Goal: Answer question/provide support: Share knowledge or assist other users

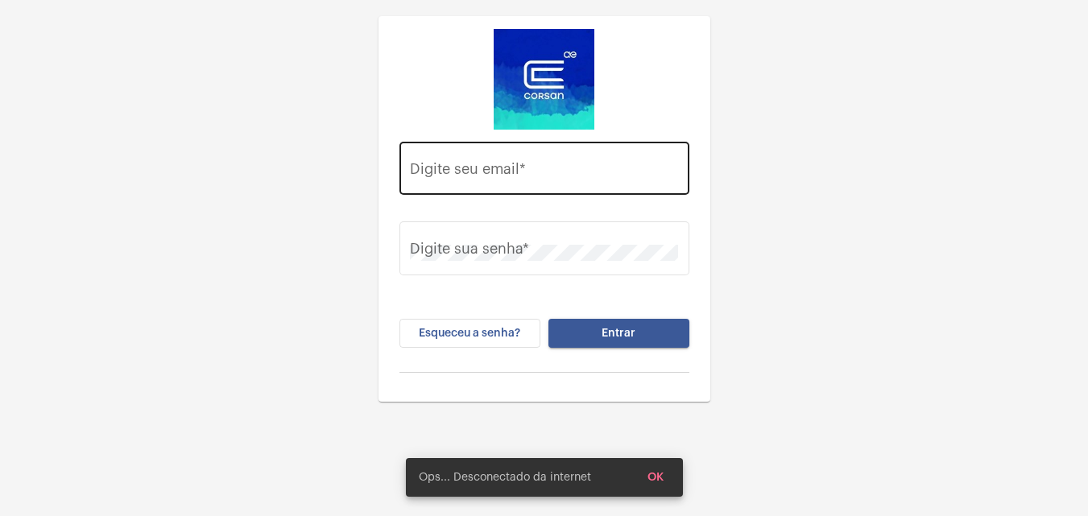
click at [456, 173] on input "Digite seu email *" at bounding box center [544, 172] width 268 height 16
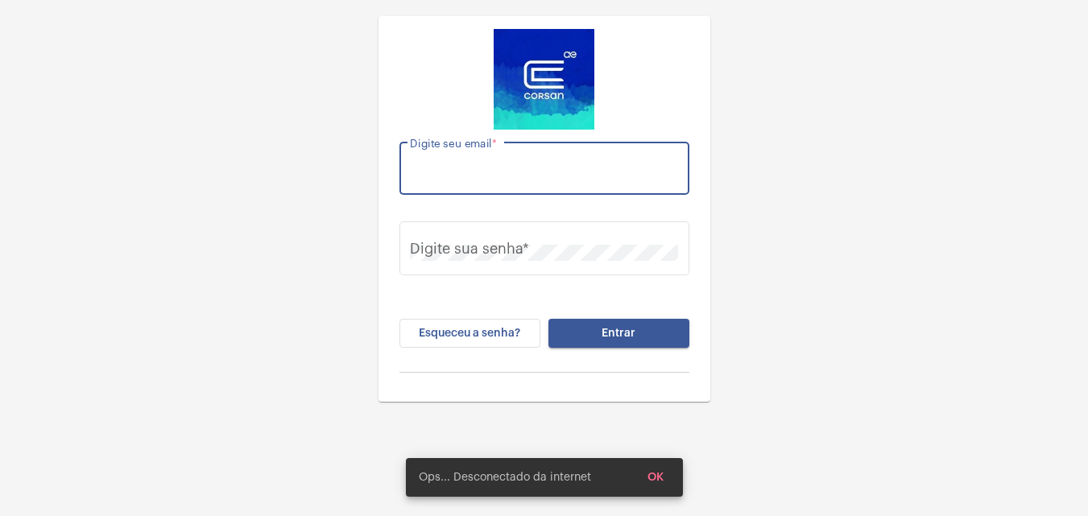
paste input "[PERSON_NAME][EMAIL_ADDRESS][PERSON_NAME][DOMAIN_NAME]"
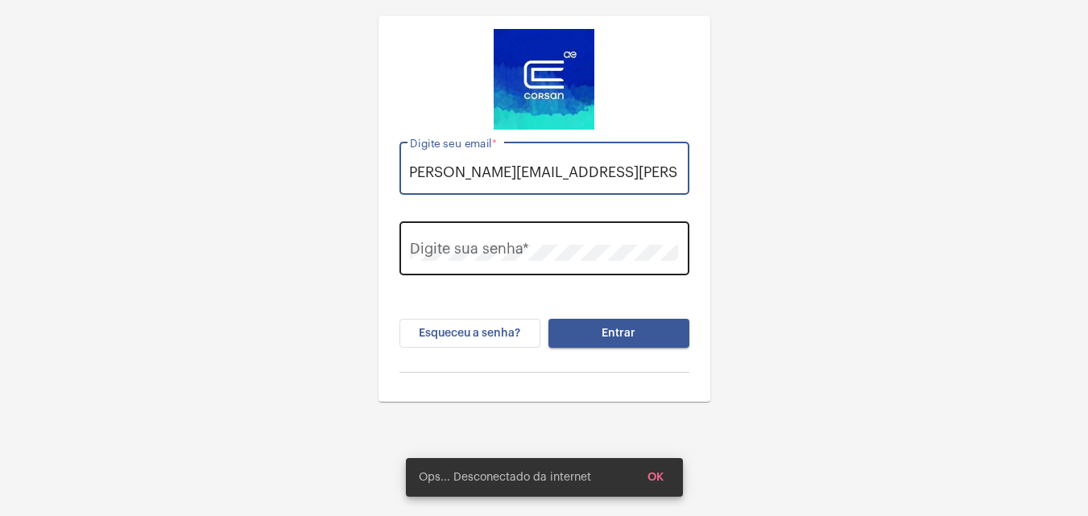
type input "[PERSON_NAME][EMAIL_ADDRESS][PERSON_NAME][DOMAIN_NAME]"
click at [495, 243] on div "Digite sua senha *" at bounding box center [544, 246] width 268 height 57
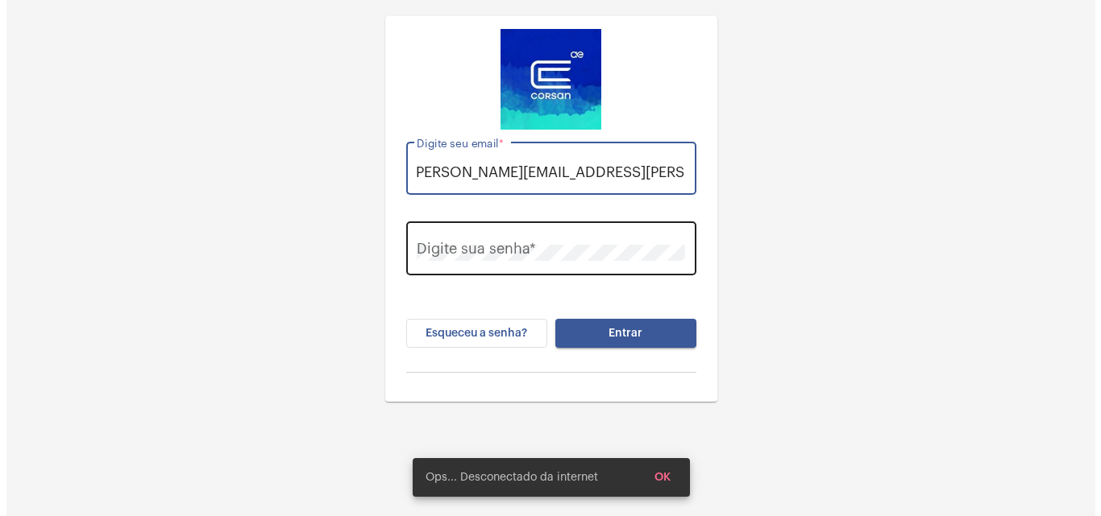
scroll to position [0, 0]
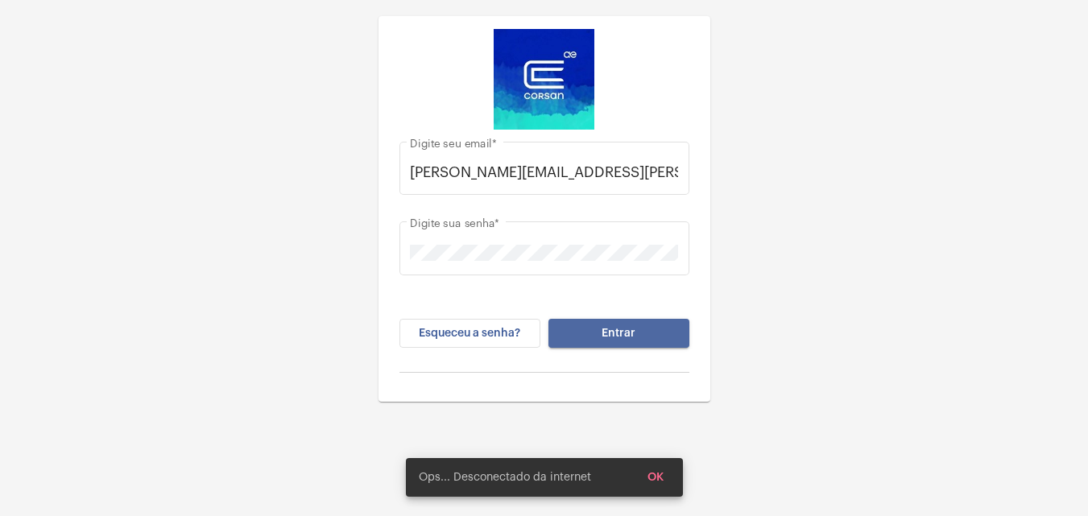
click at [652, 334] on button "Entrar" at bounding box center [619, 333] width 141 height 29
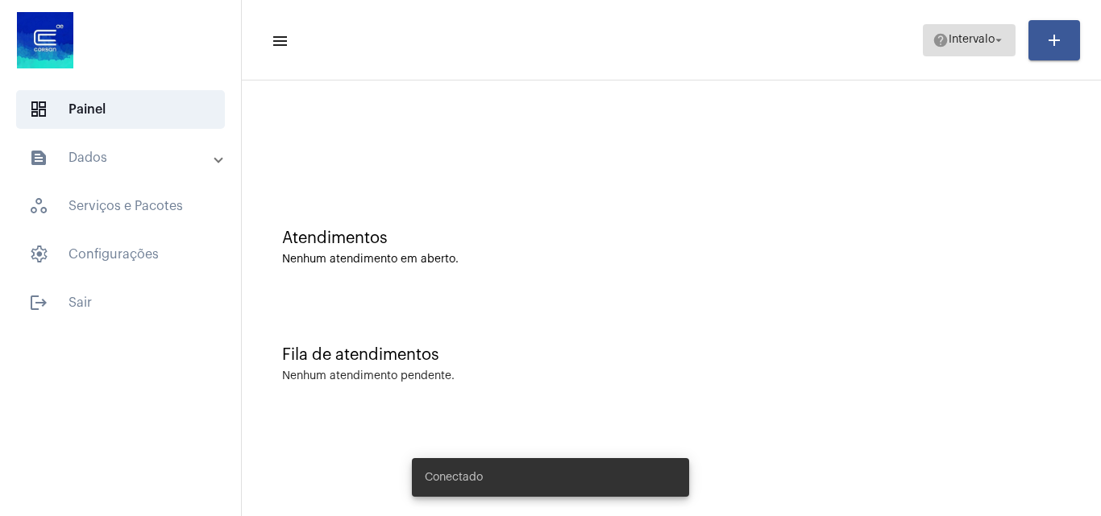
click at [970, 46] on span "help Intervalo arrow_drop_down" at bounding box center [968, 39] width 73 height 29
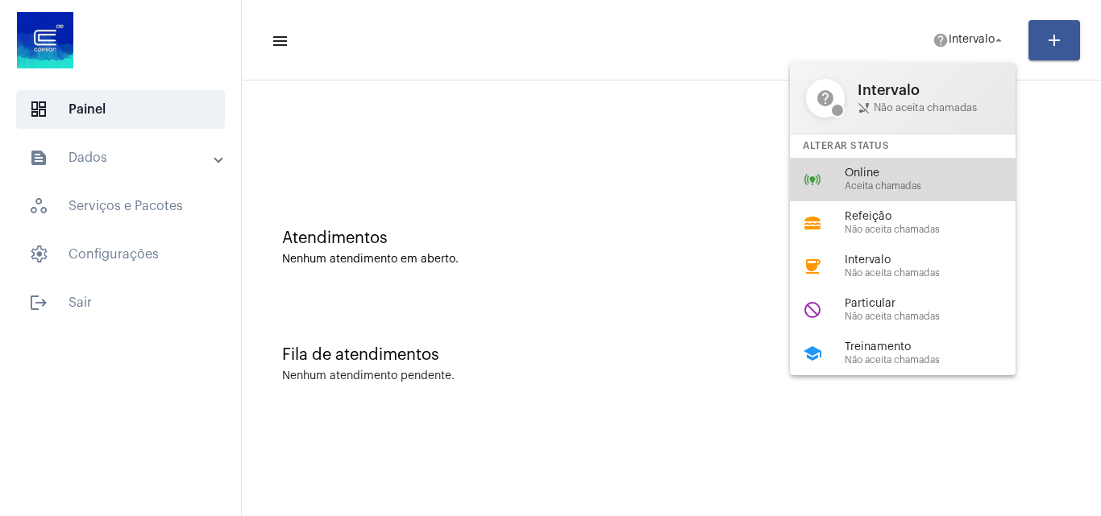
click at [871, 171] on span "Online" at bounding box center [936, 174] width 184 height 12
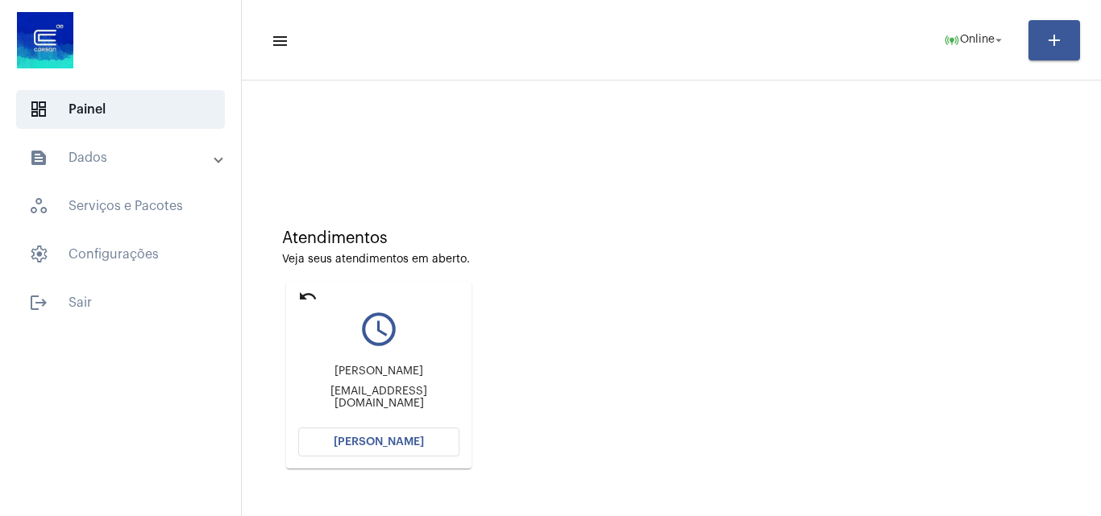
click at [412, 417] on div "[PERSON_NAME] [EMAIL_ADDRESS][DOMAIN_NAME]" at bounding box center [378, 387] width 161 height 73
click at [413, 425] on mat-card "undo query_builder [PERSON_NAME] [EMAIL_ADDRESS][DOMAIN_NAME] [PERSON_NAME]" at bounding box center [378, 375] width 185 height 187
click at [424, 431] on button "[PERSON_NAME]" at bounding box center [378, 442] width 161 height 29
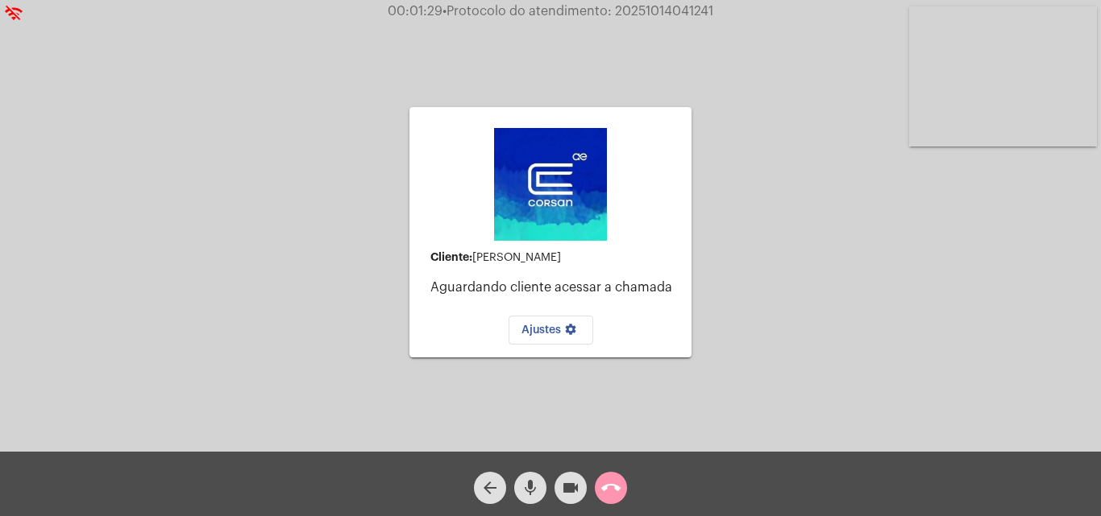
click at [617, 487] on mat-icon "call_end" at bounding box center [610, 488] width 19 height 19
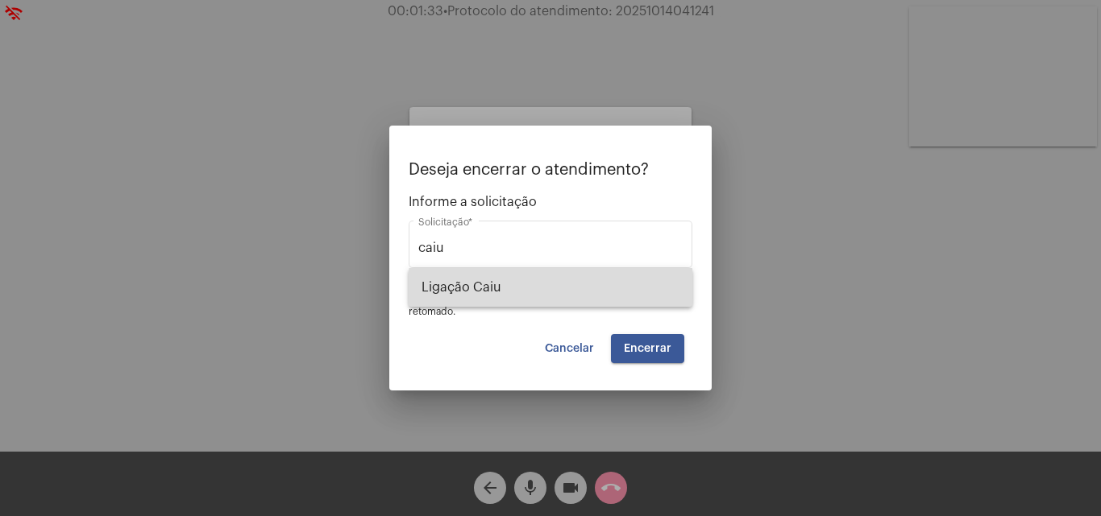
click at [623, 297] on span "Ligação Caiu" at bounding box center [550, 287] width 258 height 39
type input "Ligação Caiu"
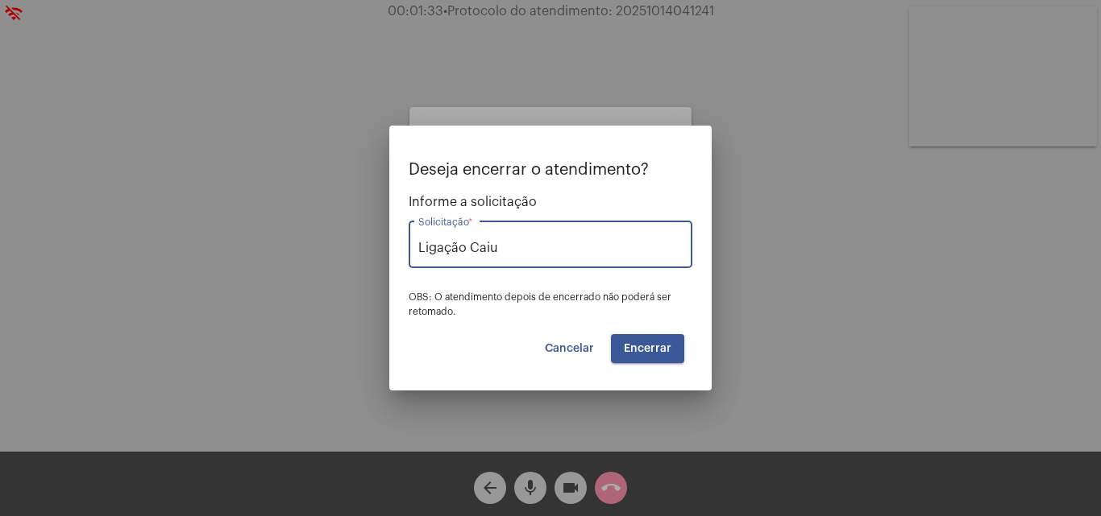
click at [624, 331] on div "Deseja encerrar o atendimento? Informe a solicitação Ligação Caiu Solicitação *…" at bounding box center [550, 262] width 284 height 202
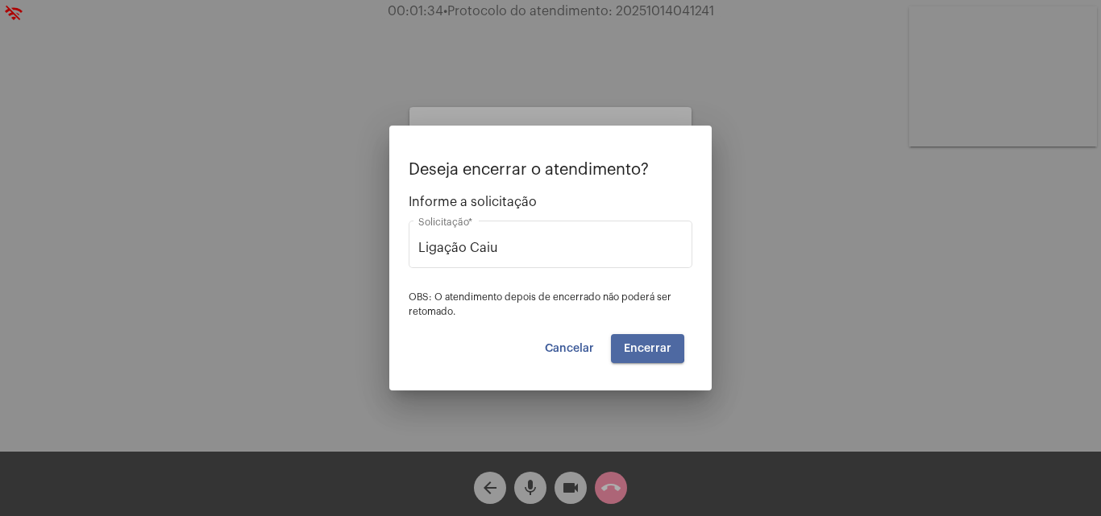
click at [629, 339] on button "Encerrar" at bounding box center [647, 348] width 73 height 29
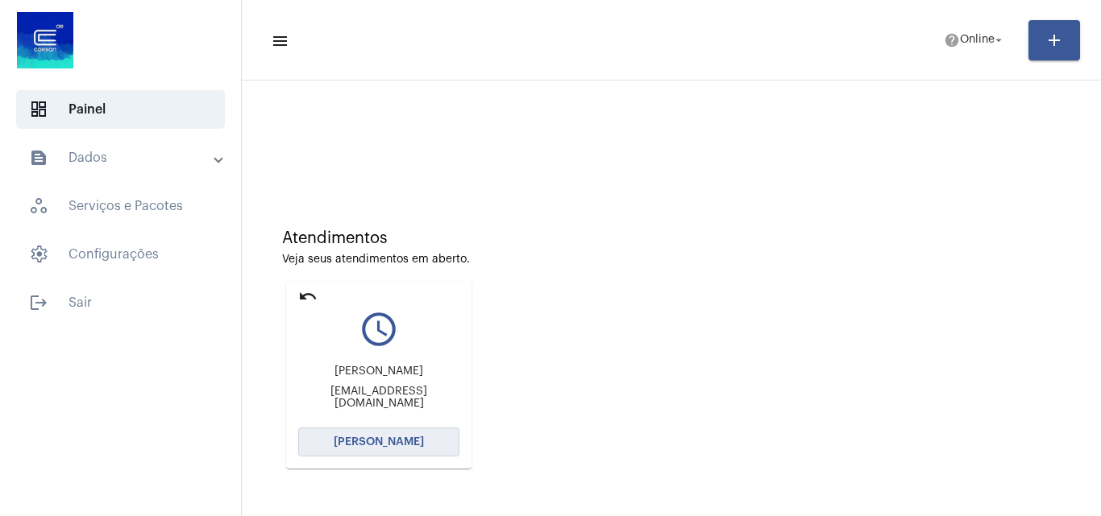
click at [375, 432] on button "[PERSON_NAME]" at bounding box center [378, 442] width 161 height 29
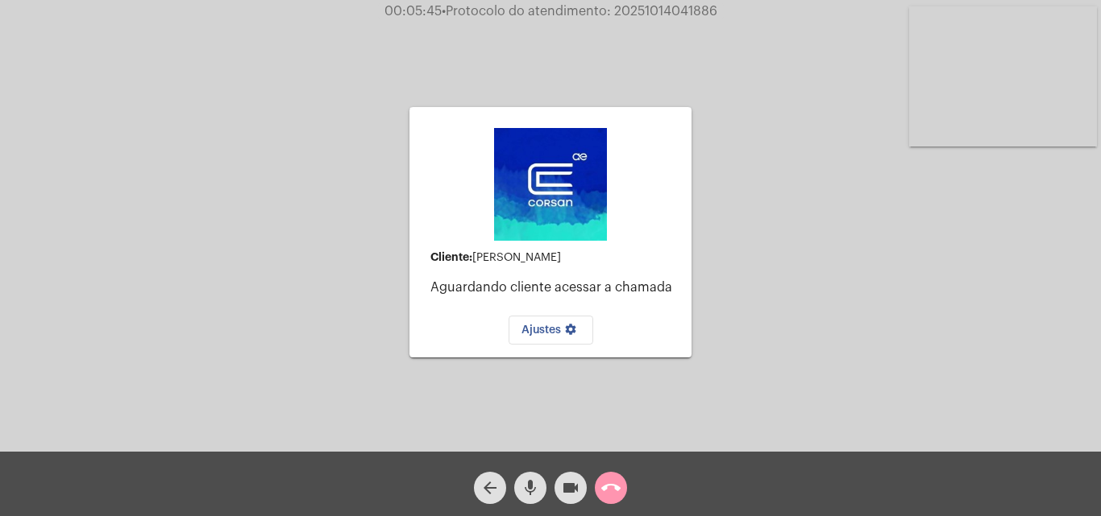
click at [599, 470] on div "call_end" at bounding box center [611, 484] width 40 height 40
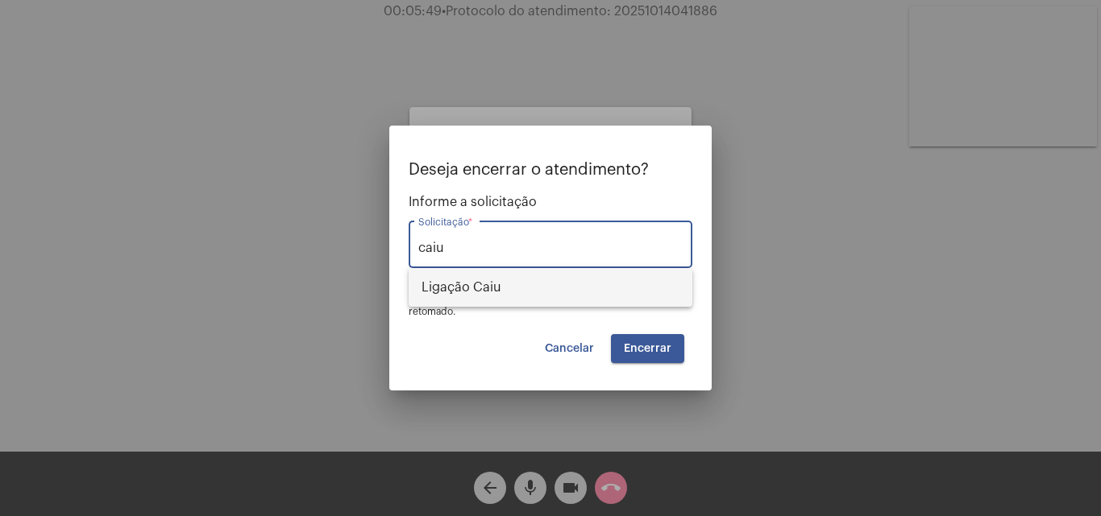
click at [568, 279] on span "Ligação Caiu" at bounding box center [550, 287] width 258 height 39
type input "Ligação Caiu"
click at [649, 343] on span "Encerrar" at bounding box center [648, 348] width 48 height 11
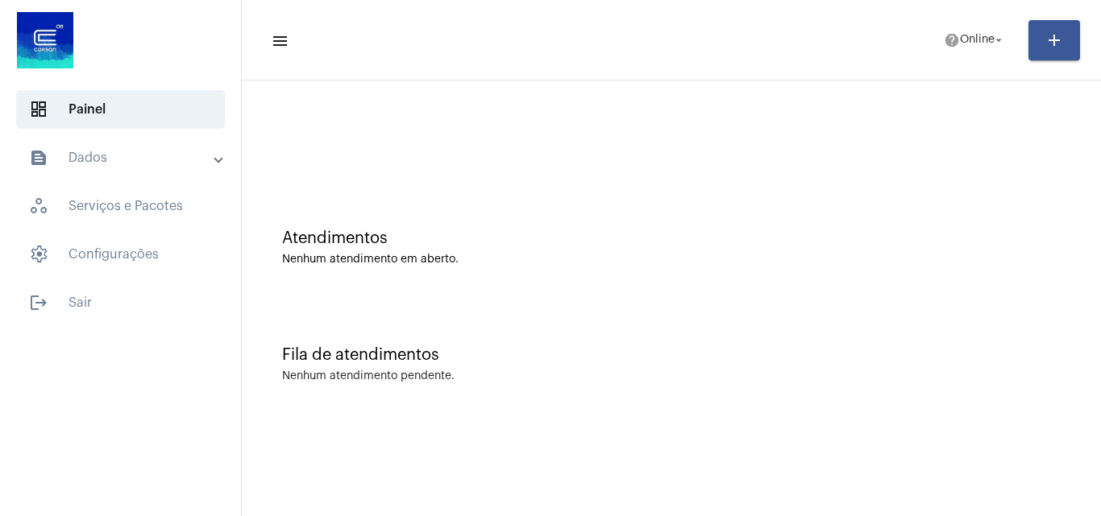
click at [960, 20] on mat-toolbar-row "menu help Online arrow_drop_down add" at bounding box center [671, 41] width 859 height 52
click at [963, 38] on span "Online" at bounding box center [977, 40] width 35 height 11
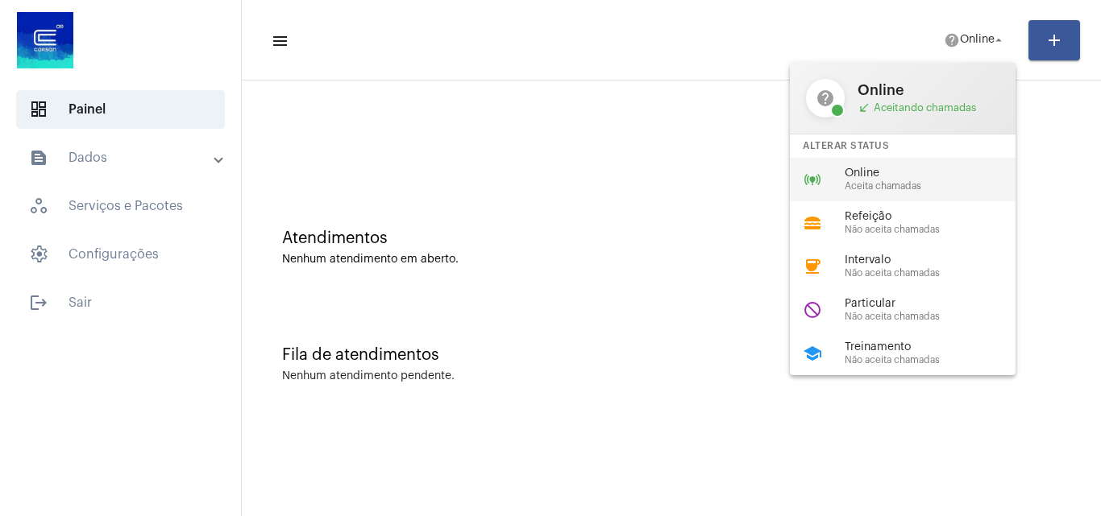
click at [933, 181] on span "Aceita chamadas" at bounding box center [936, 186] width 184 height 10
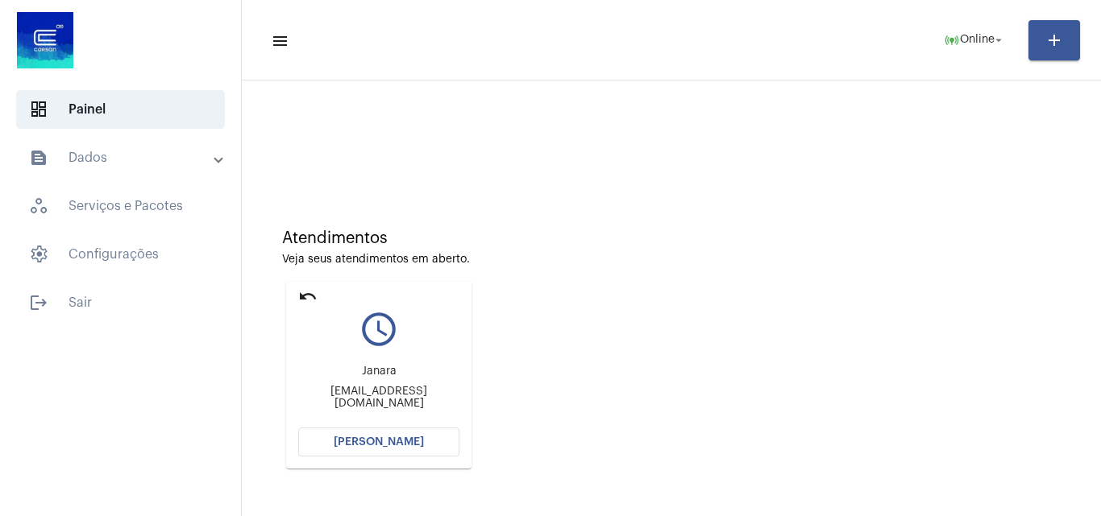
click at [413, 436] on button "[PERSON_NAME]" at bounding box center [378, 442] width 161 height 29
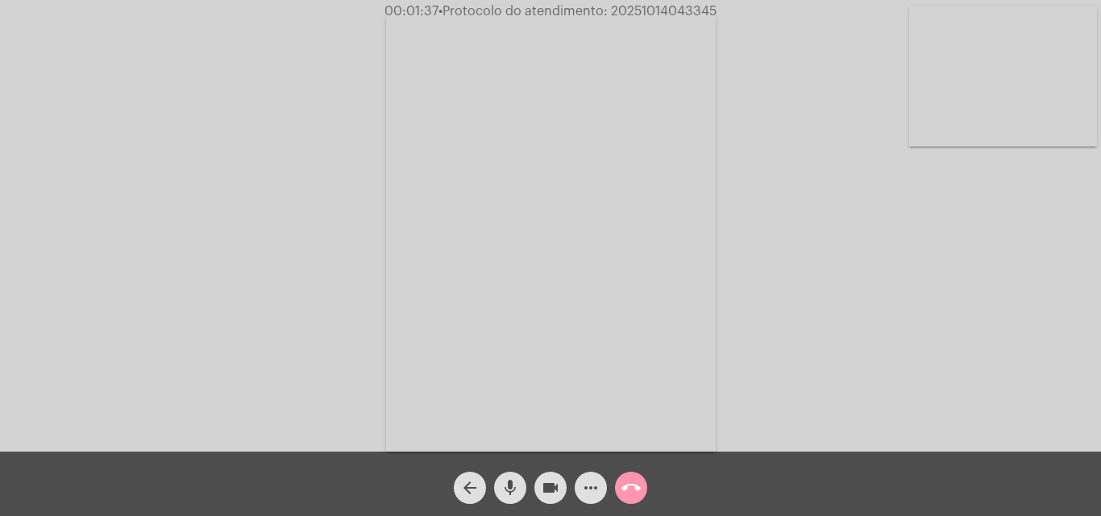
click at [579, 496] on button "more_horiz" at bounding box center [590, 488] width 32 height 32
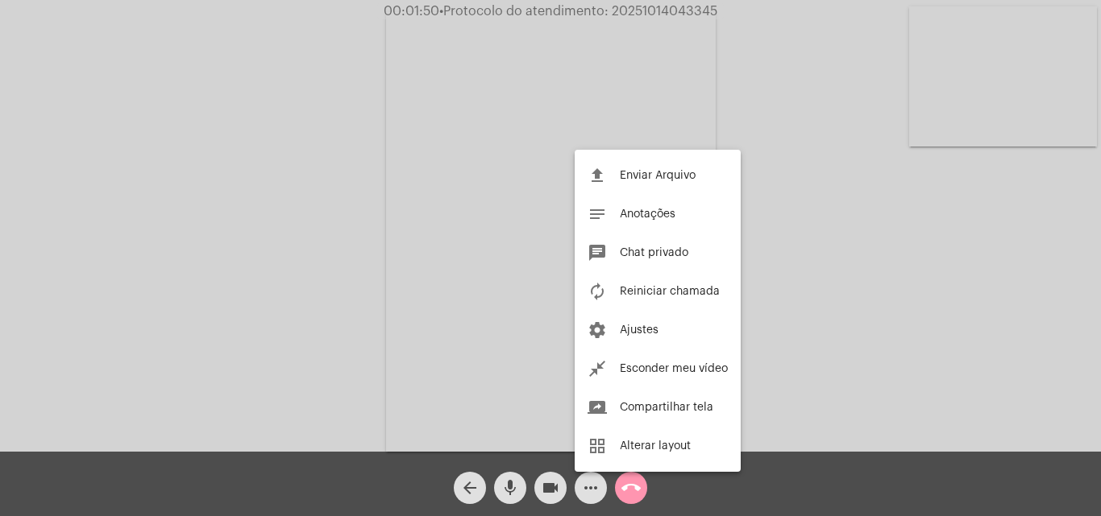
click at [598, 495] on div at bounding box center [550, 258] width 1101 height 516
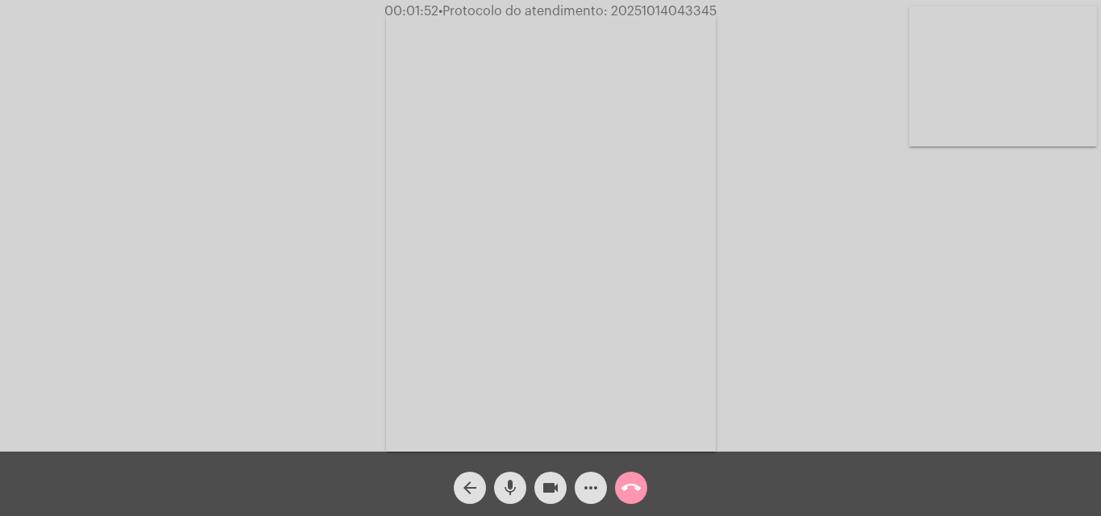
click at [596, 482] on mat-icon "more_horiz" at bounding box center [590, 488] width 19 height 19
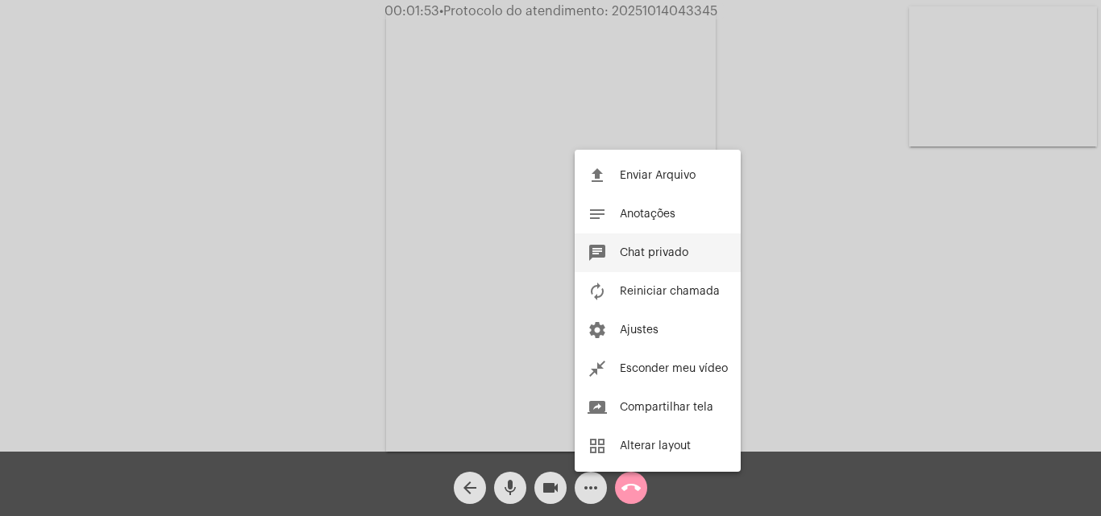
click at [659, 259] on button "chat Chat privado" at bounding box center [657, 253] width 166 height 39
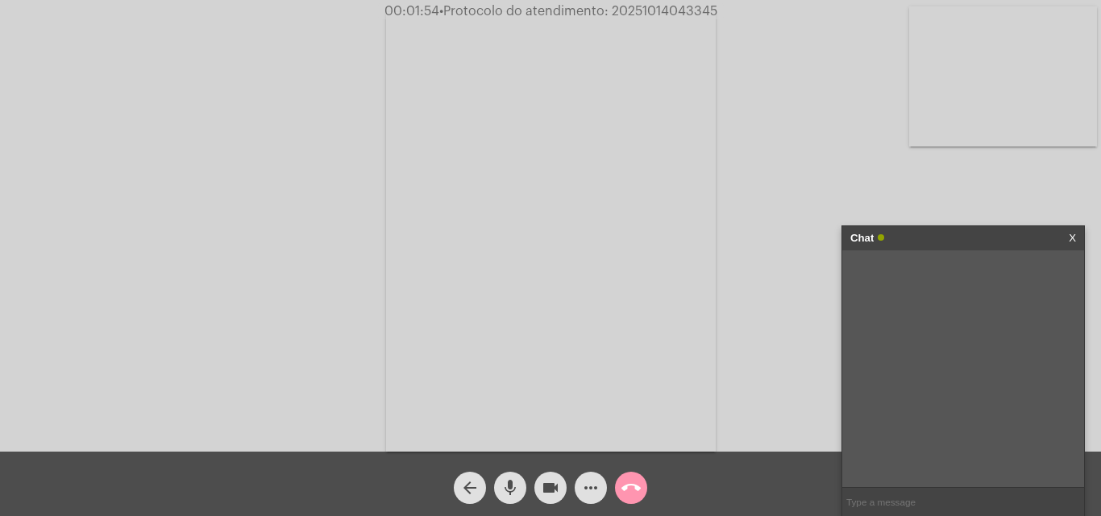
click at [881, 497] on input "text" at bounding box center [963, 502] width 242 height 28
type input "Oi!"
click at [599, 483] on mat-icon "more_horiz" at bounding box center [590, 488] width 19 height 19
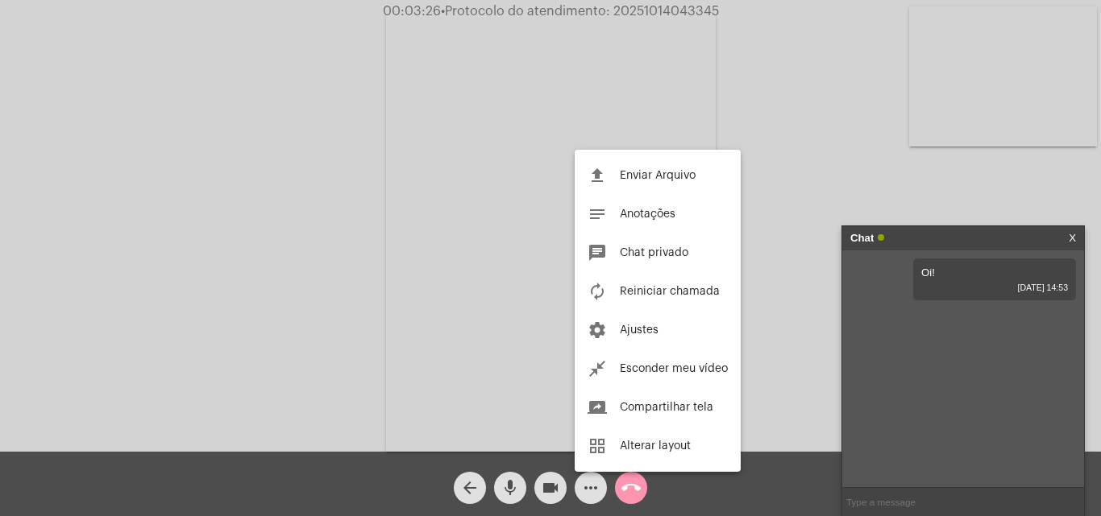
click at [790, 396] on div at bounding box center [550, 258] width 1101 height 516
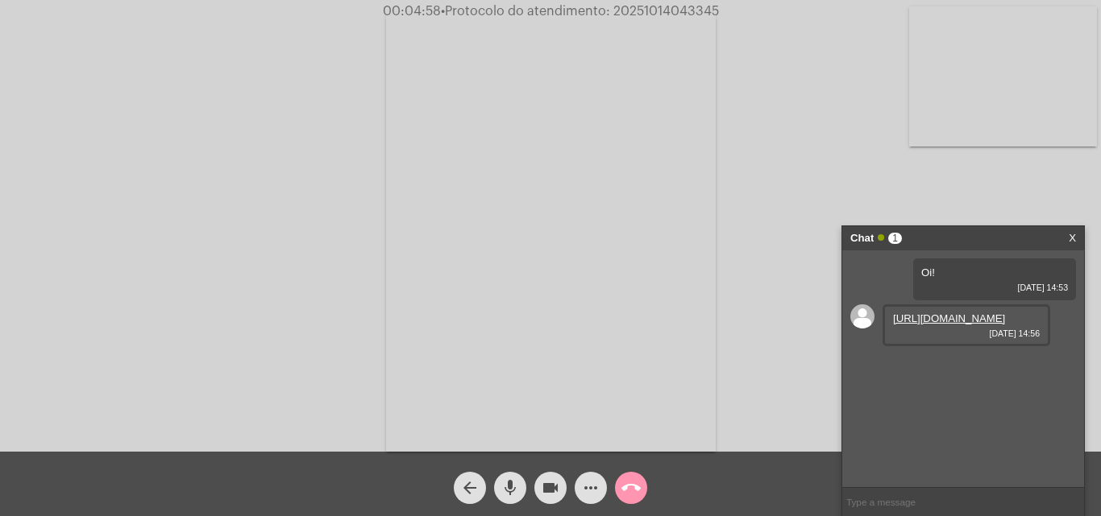
click at [999, 325] on link "[URL][DOMAIN_NAME]" at bounding box center [949, 319] width 112 height 12
click at [927, 371] on link "[URL][DOMAIN_NAME]" at bounding box center [949, 365] width 112 height 12
click at [958, 417] on link "[URL][DOMAIN_NAME]" at bounding box center [949, 410] width 112 height 12
click at [927, 417] on link "[URL][DOMAIN_NAME]" at bounding box center [949, 410] width 112 height 12
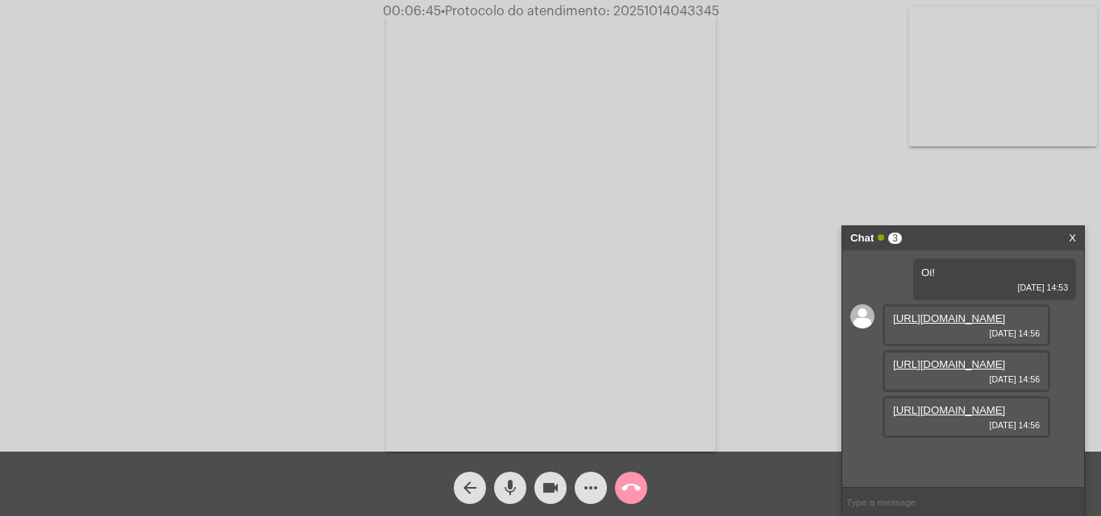
click at [982, 370] on link "[URL][DOMAIN_NAME]" at bounding box center [949, 365] width 112 height 12
click at [964, 417] on link "[URL][DOMAIN_NAME]" at bounding box center [949, 410] width 112 height 12
click at [915, 313] on link "[URL][DOMAIN_NAME]" at bounding box center [949, 319] width 112 height 12
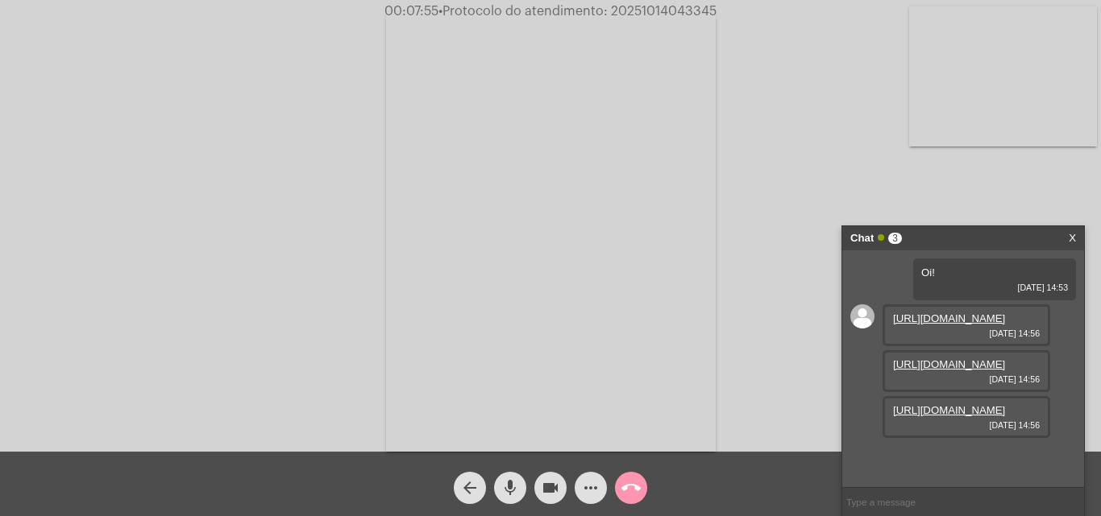
drag, startPoint x: 925, startPoint y: 505, endPoint x: 923, endPoint y: 437, distance: 67.7
click at [925, 505] on input "text" at bounding box center [963, 502] width 242 height 28
click at [956, 450] on link "[URL][DOMAIN_NAME]" at bounding box center [949, 456] width 112 height 12
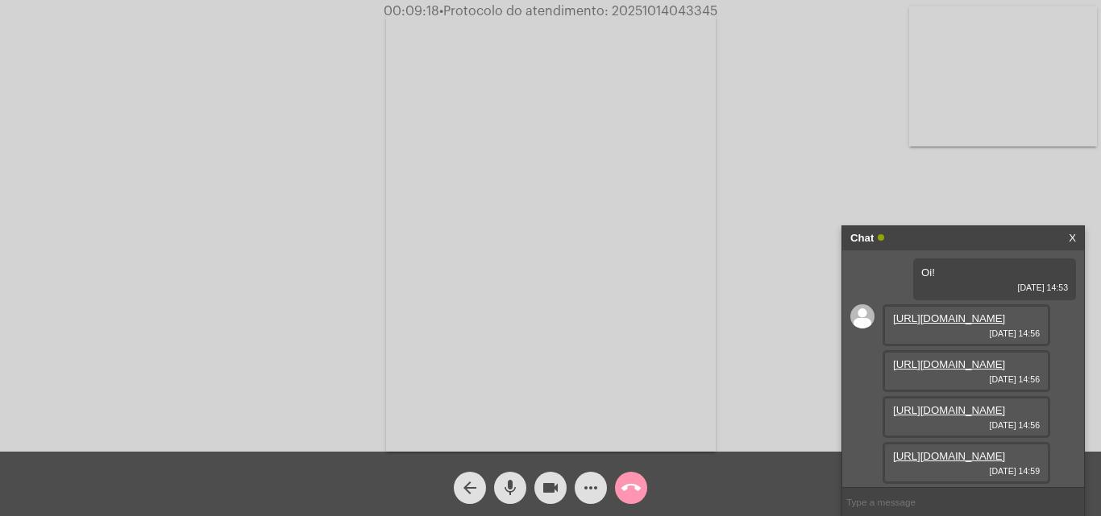
click at [767, 243] on div "Acessando Câmera e Microfone..." at bounding box center [550, 230] width 1097 height 452
click at [549, 487] on mat-icon "videocam" at bounding box center [550, 488] width 19 height 19
click at [516, 487] on mat-icon "mic" at bounding box center [509, 488] width 19 height 19
click at [512, 478] on span "mic_off" at bounding box center [509, 488] width 19 height 32
click at [535, 479] on div "videocam_off" at bounding box center [550, 484] width 40 height 40
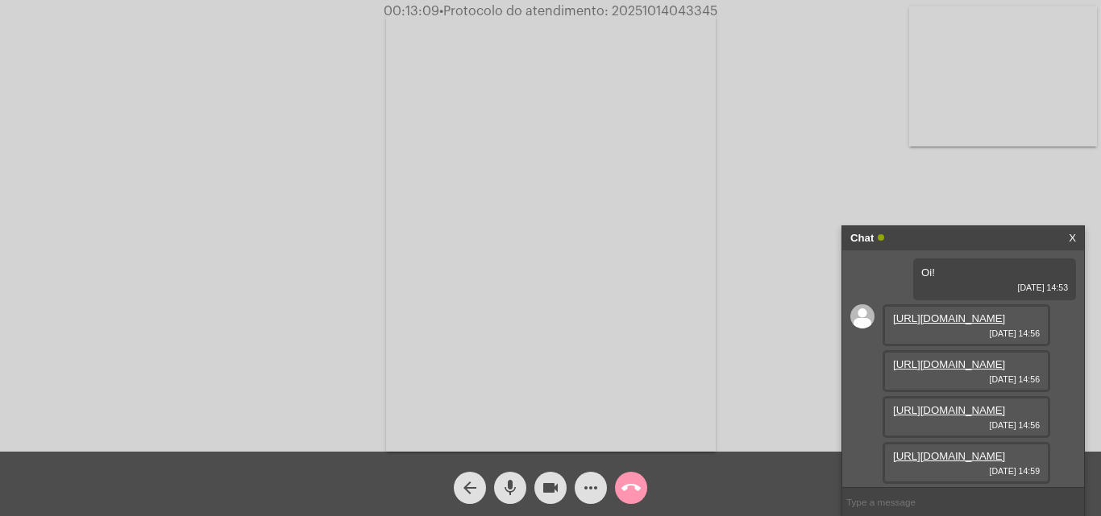
click at [545, 487] on button "videocam" at bounding box center [550, 488] width 32 height 32
click at [512, 487] on mat-icon "mic" at bounding box center [509, 488] width 19 height 19
click at [559, 487] on mat-icon "videocam_off" at bounding box center [550, 488] width 19 height 19
click at [500, 490] on button "mic_off" at bounding box center [510, 488] width 32 height 32
click at [520, 477] on button "mic" at bounding box center [510, 488] width 32 height 32
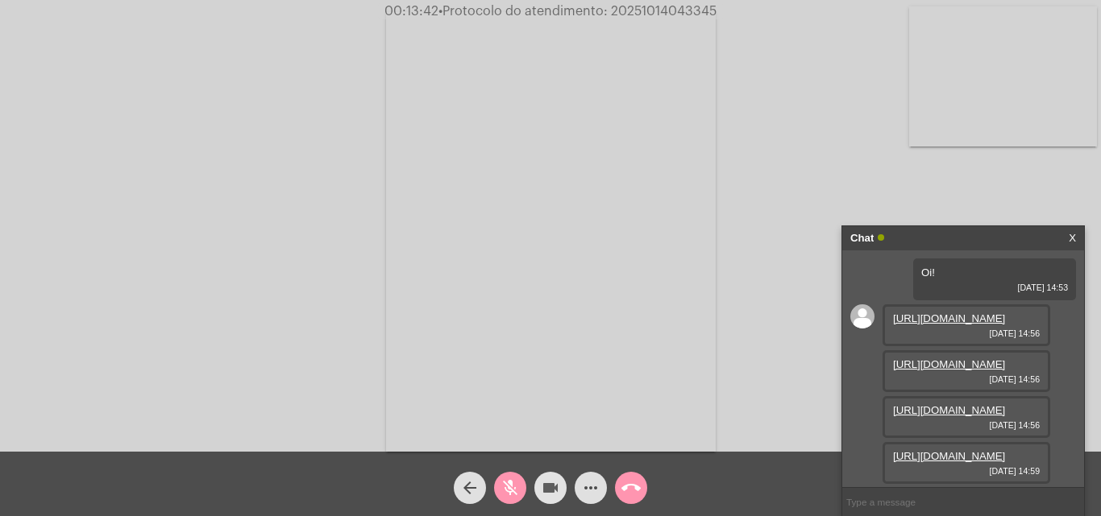
click at [549, 483] on mat-icon "videocam" at bounding box center [550, 488] width 19 height 19
drag, startPoint x: 610, startPoint y: 10, endPoint x: 717, endPoint y: 15, distance: 107.3
click at [717, 15] on span "00:16:06 • Protocolo do atendimento: 20251014043345" at bounding box center [550, 11] width 346 height 16
copy span "20251014043345"
click at [517, 493] on mat-icon "mic_off" at bounding box center [509, 488] width 19 height 19
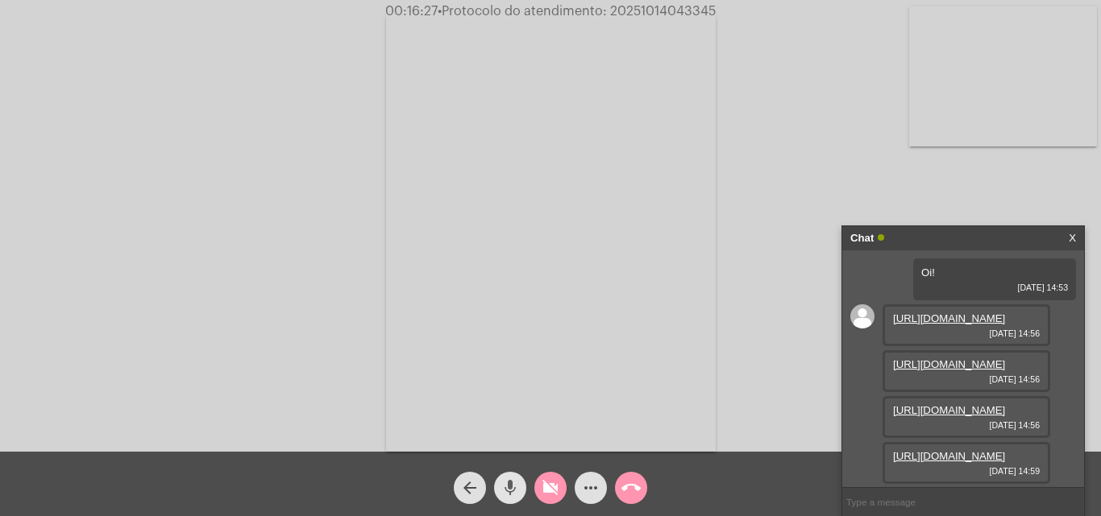
click at [552, 487] on mat-icon "videocam_off" at bounding box center [550, 488] width 19 height 19
click at [591, 502] on span "more_horiz" at bounding box center [590, 488] width 19 height 32
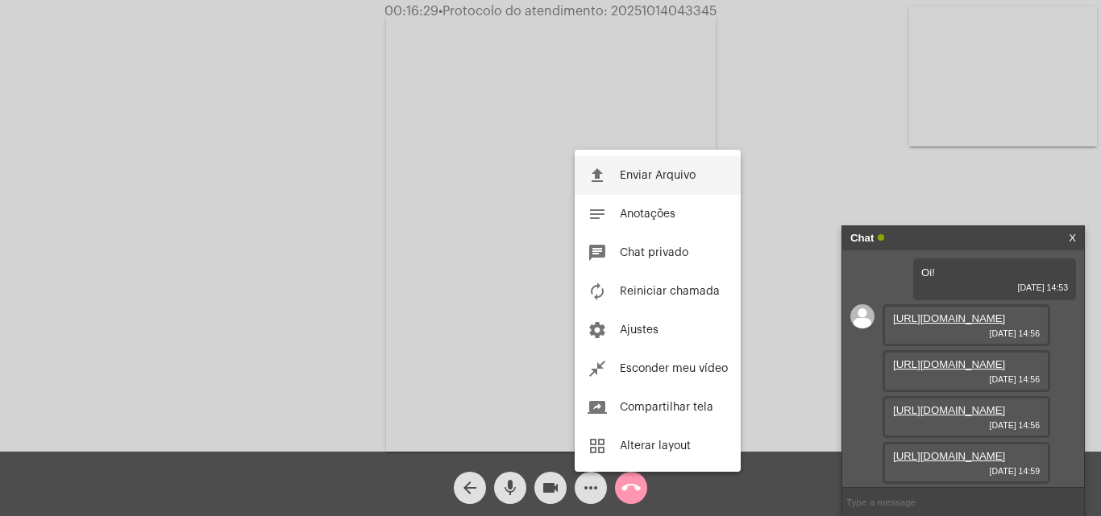
click at [601, 176] on mat-icon "file_upload" at bounding box center [596, 175] width 19 height 19
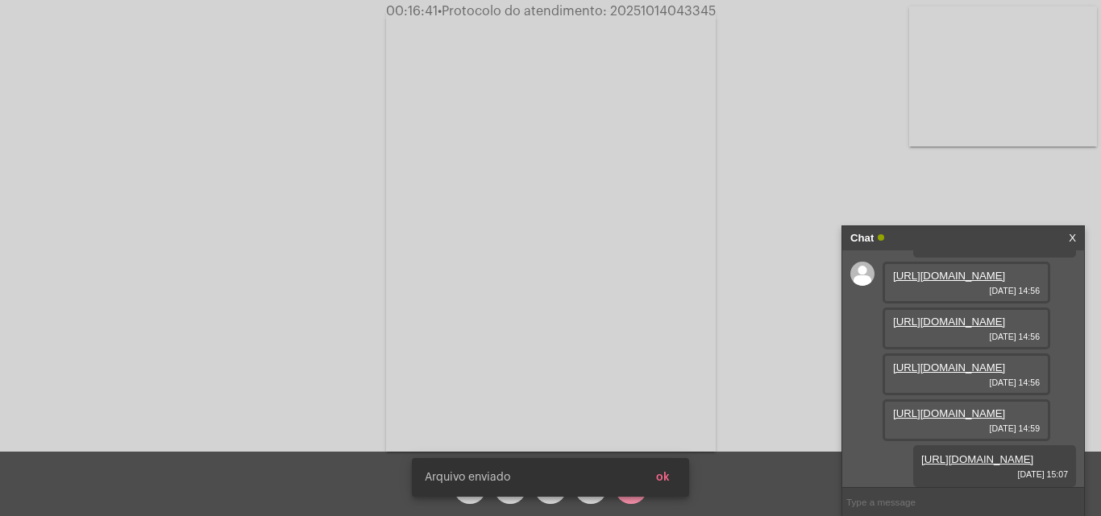
scroll to position [143, 0]
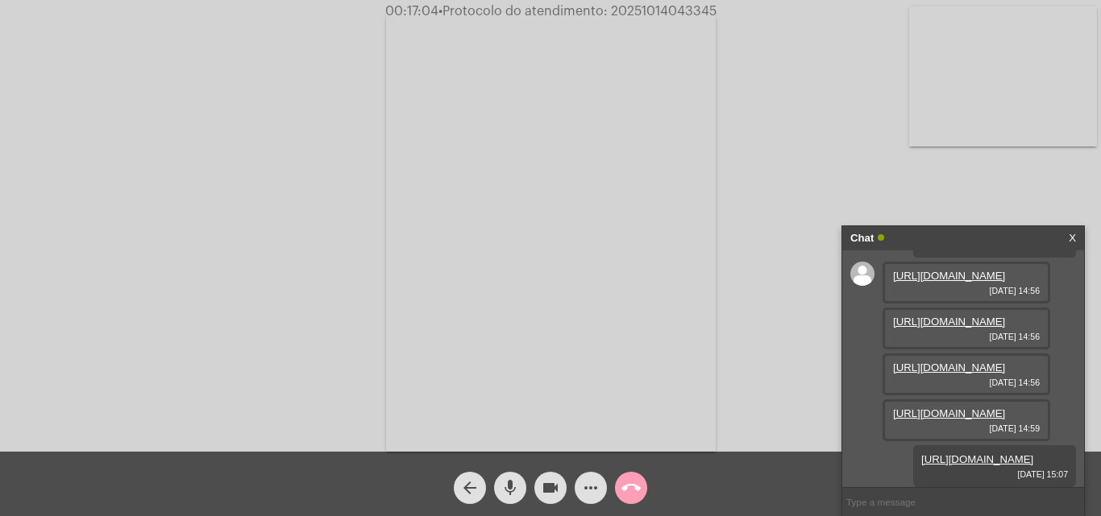
click at [633, 475] on span "call_end" at bounding box center [630, 488] width 19 height 32
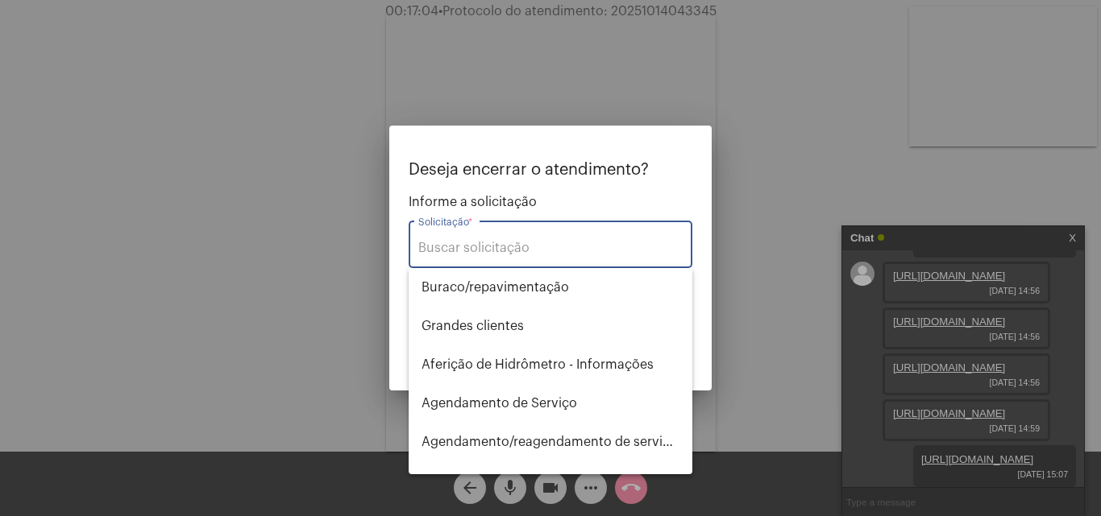
click at [580, 226] on div "Solicitação *" at bounding box center [550, 243] width 264 height 51
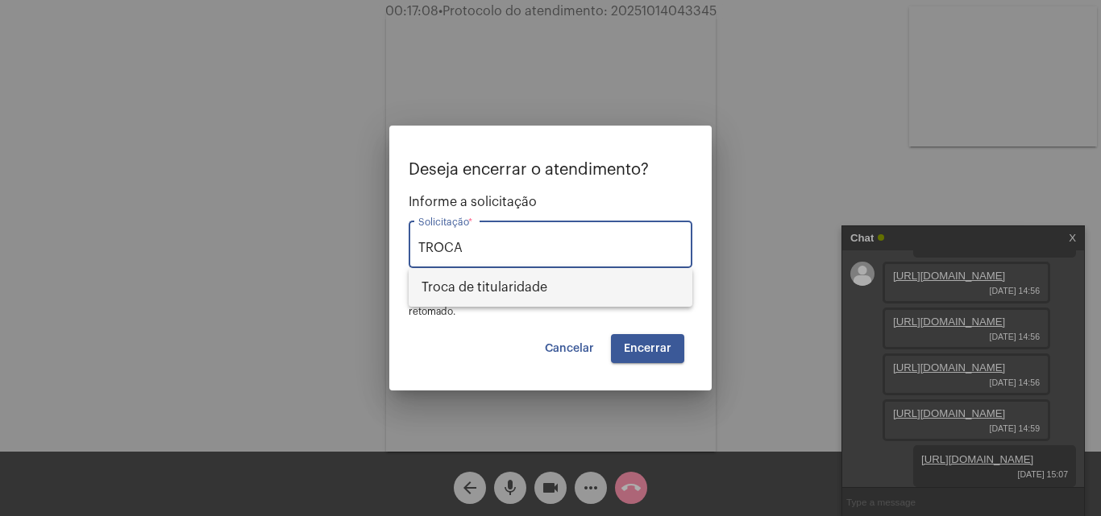
drag, startPoint x: 581, startPoint y: 275, endPoint x: 664, endPoint y: 343, distance: 107.6
click at [582, 275] on span "Troca de titularidade" at bounding box center [550, 287] width 258 height 39
type input "Troca de titularidade"
click at [664, 343] on span "Encerrar" at bounding box center [648, 348] width 48 height 11
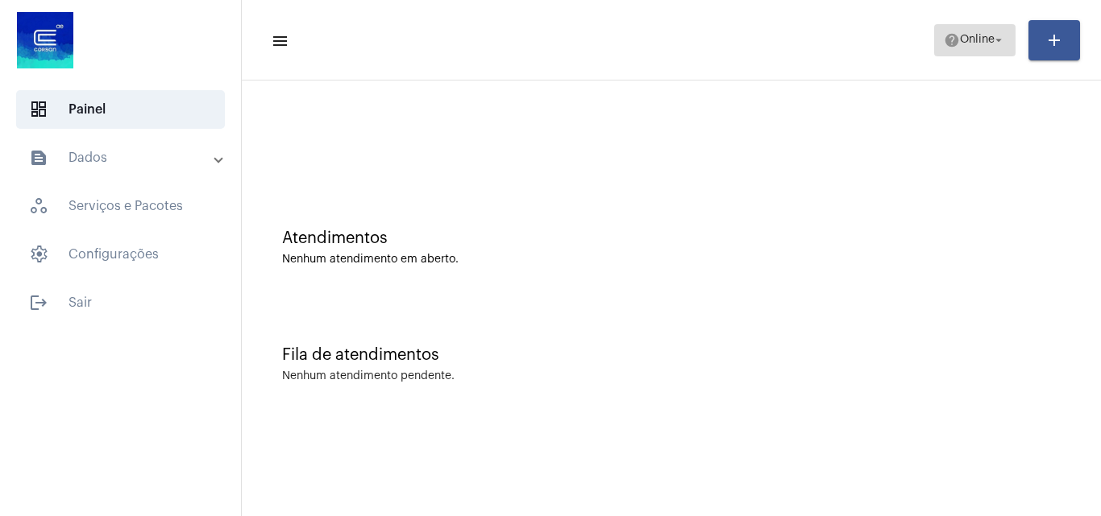
click at [970, 51] on span "help Online arrow_drop_down" at bounding box center [974, 39] width 62 height 29
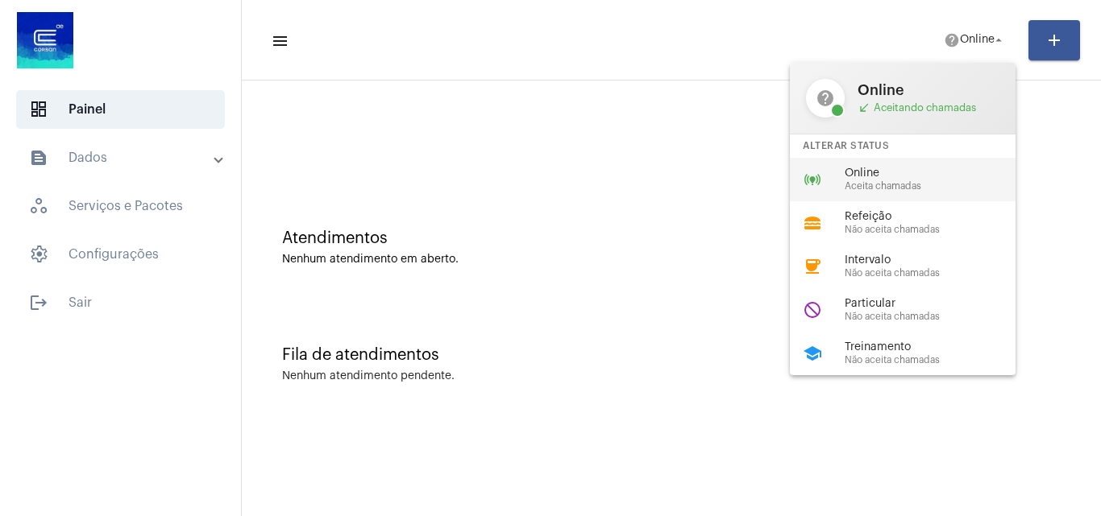
click at [929, 178] on span "Online" at bounding box center [936, 174] width 184 height 12
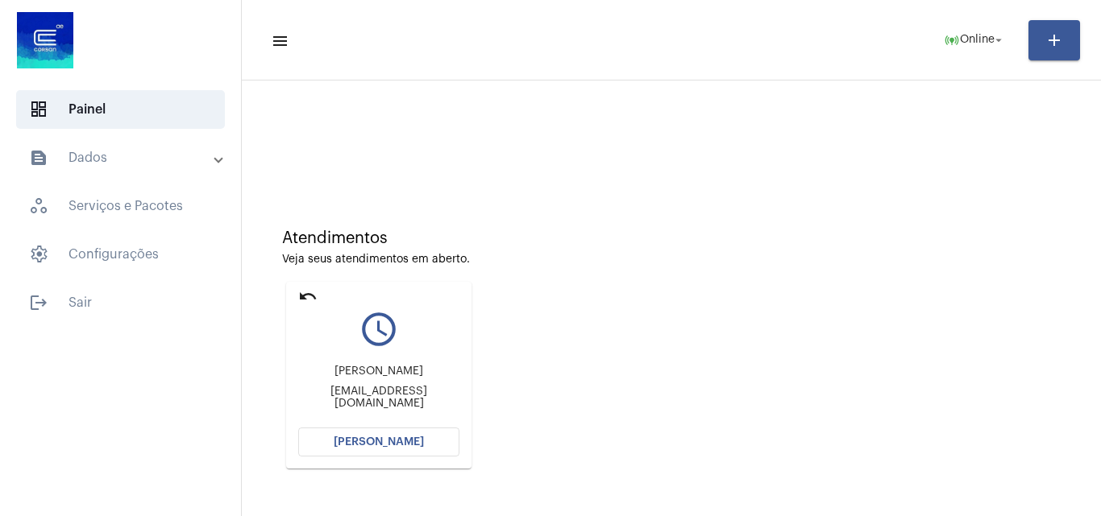
click at [381, 446] on span "[PERSON_NAME]" at bounding box center [379, 442] width 90 height 11
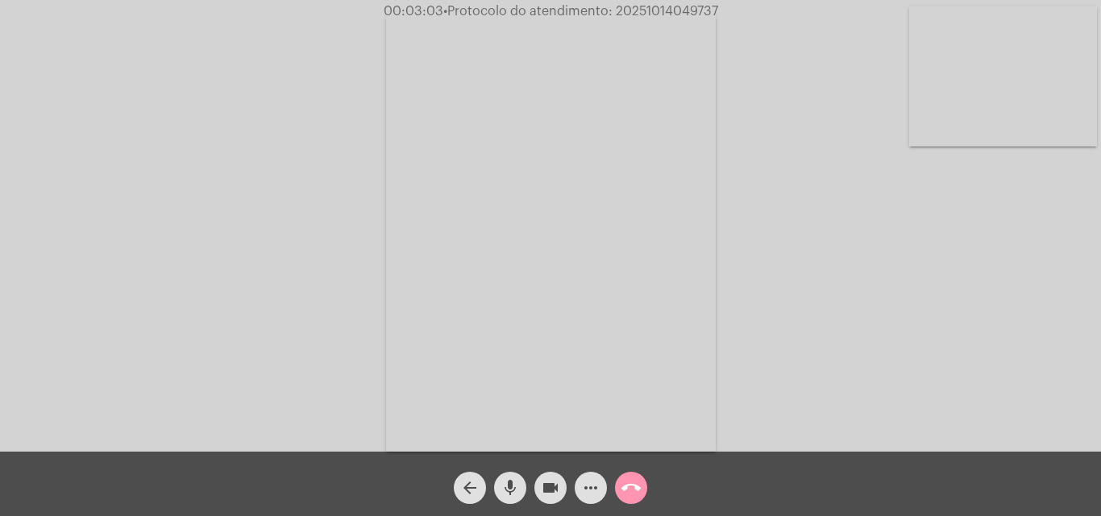
click at [595, 486] on mat-icon "more_horiz" at bounding box center [590, 488] width 19 height 19
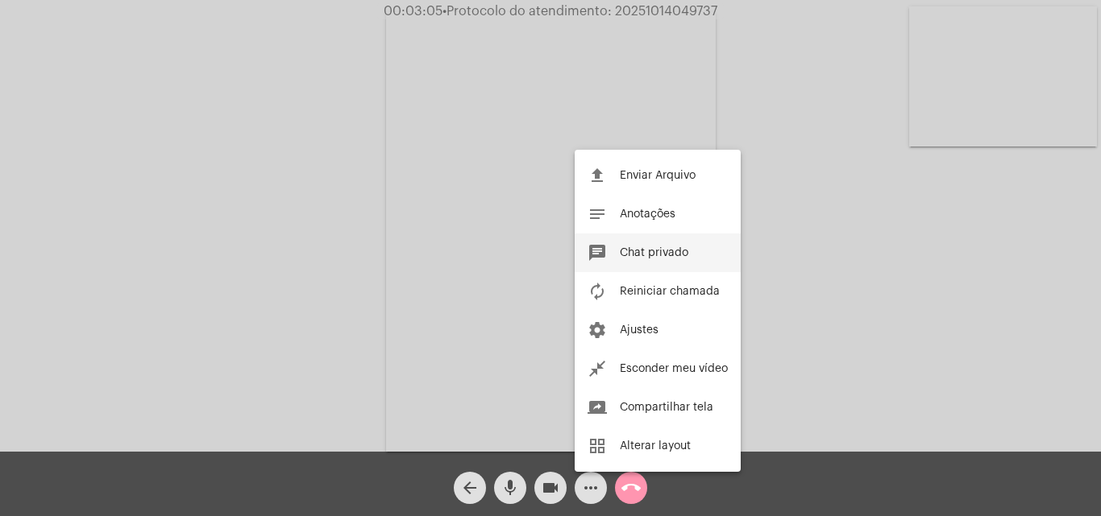
click at [686, 259] on button "chat Chat privado" at bounding box center [657, 253] width 166 height 39
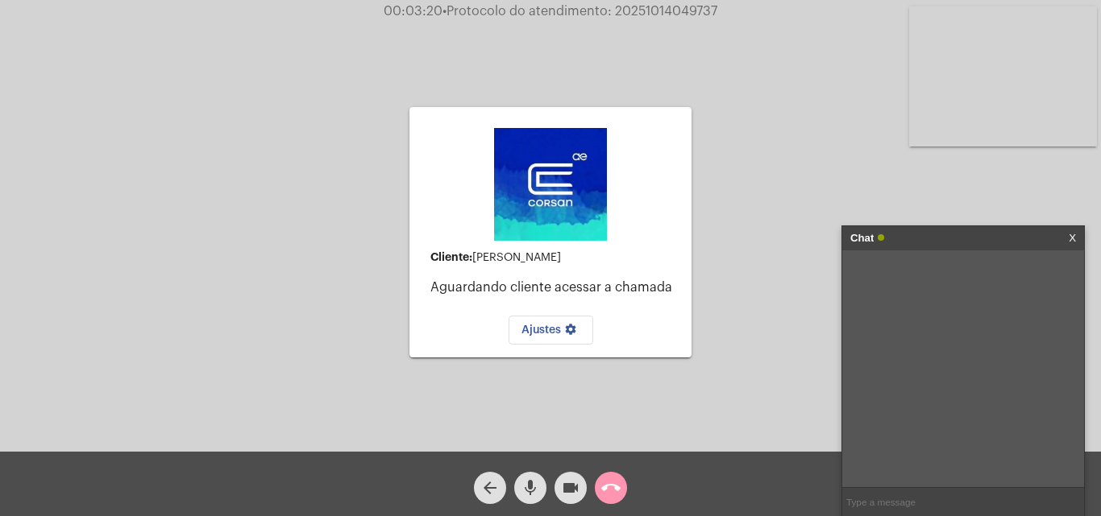
click at [872, 503] on input "text" at bounding box center [963, 502] width 242 height 28
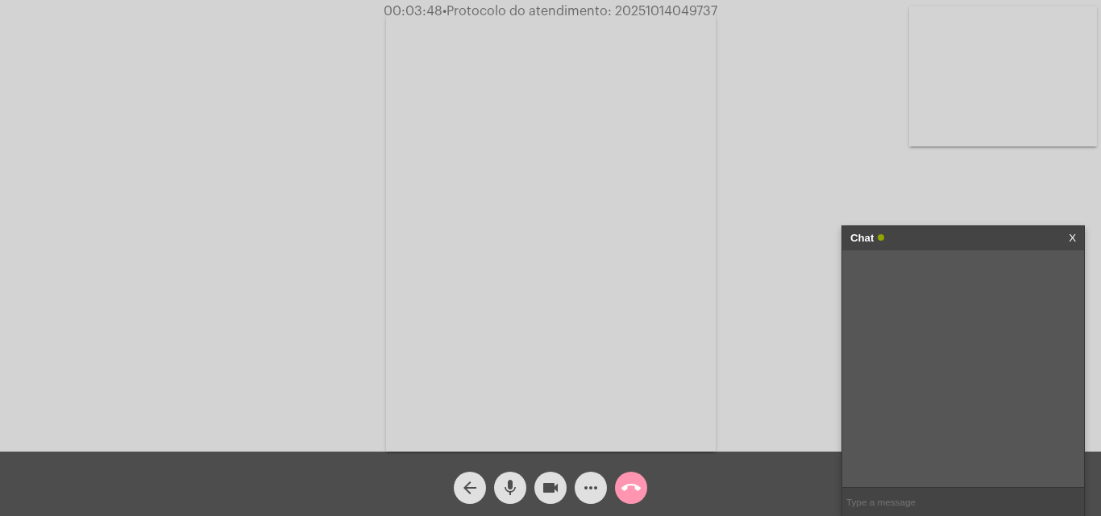
click at [922, 514] on input "text" at bounding box center [963, 502] width 242 height 28
click at [932, 503] on input "text" at bounding box center [963, 502] width 242 height 28
click at [632, 491] on mat-icon "call_end" at bounding box center [630, 488] width 19 height 19
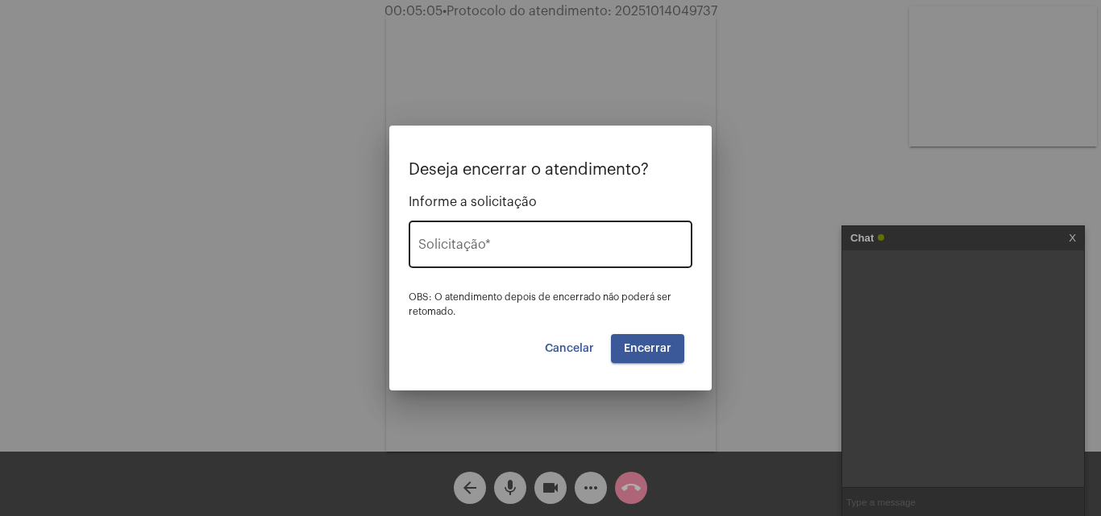
click at [576, 251] on input "Solicitação *" at bounding box center [550, 248] width 264 height 15
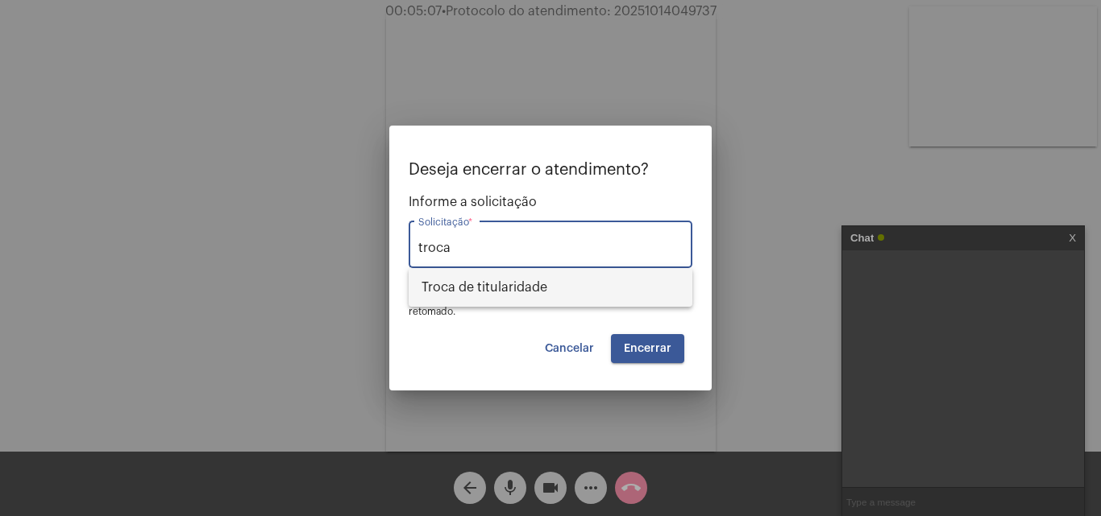
click at [573, 281] on span "Troca de titularidade" at bounding box center [550, 287] width 258 height 39
type input "Troca de titularidade"
click at [624, 350] on span "Encerrar" at bounding box center [648, 348] width 48 height 11
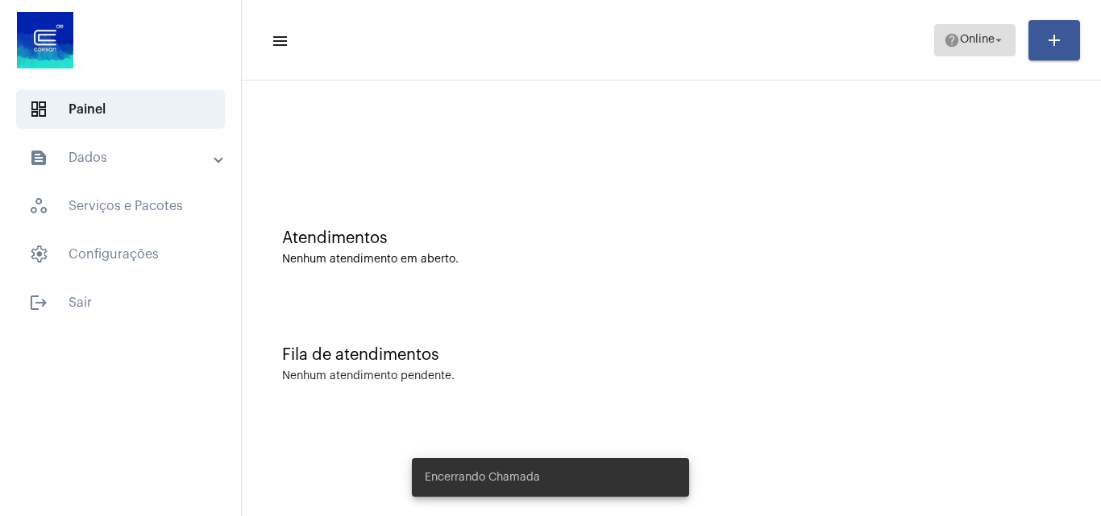
click at [981, 41] on span "Online" at bounding box center [977, 40] width 35 height 11
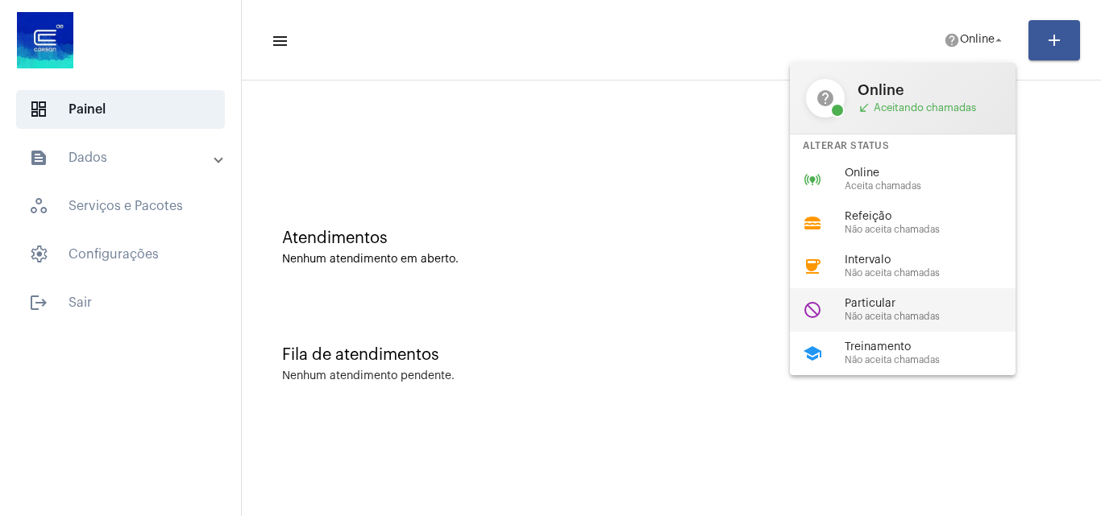
click at [914, 313] on span "Não aceita chamadas" at bounding box center [936, 317] width 184 height 10
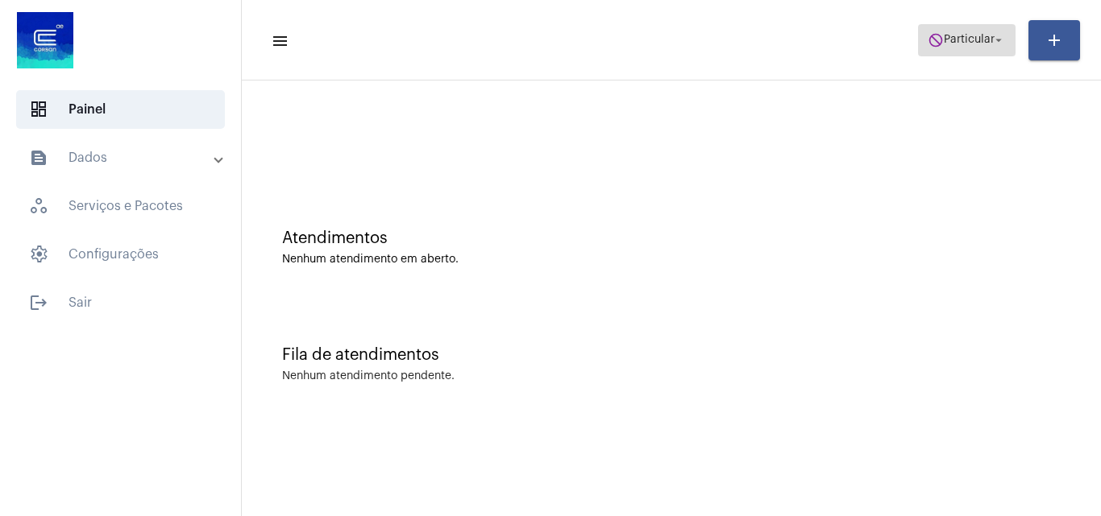
click at [970, 35] on span "Particular" at bounding box center [968, 40] width 51 height 11
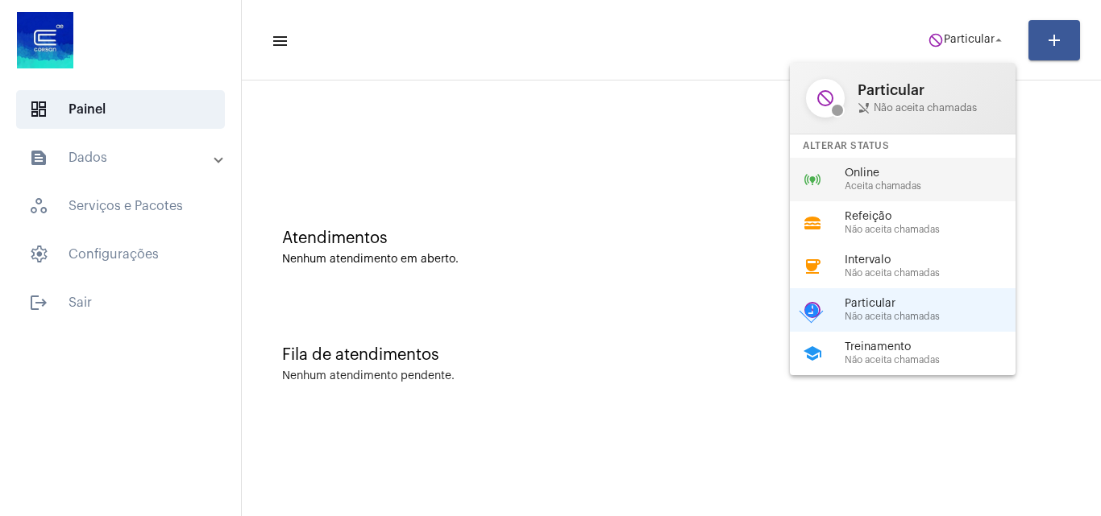
click at [890, 164] on div "online_prediction Online Aceita chamadas" at bounding box center [915, 180] width 251 height 44
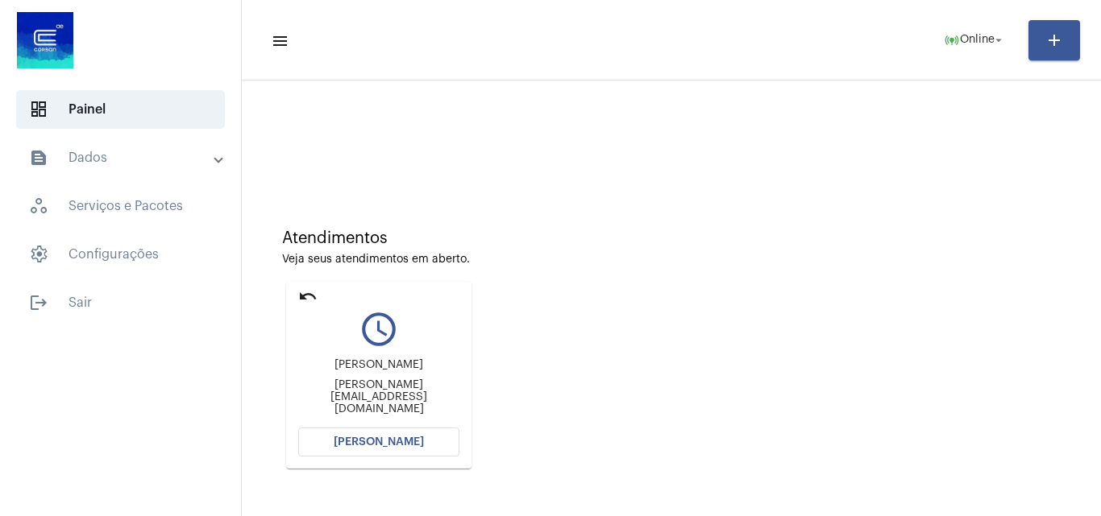
click at [444, 431] on button "[PERSON_NAME]" at bounding box center [378, 442] width 161 height 29
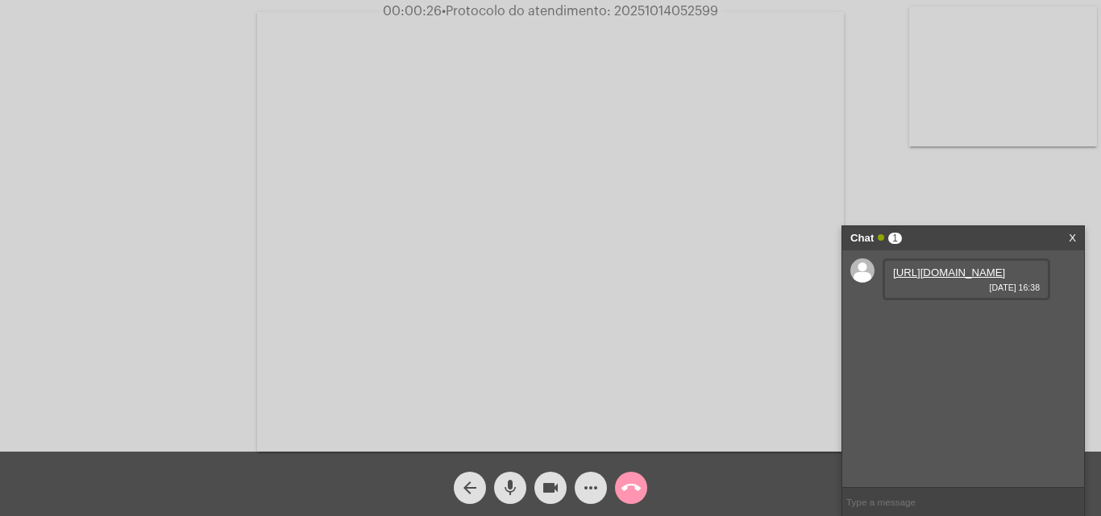
click at [864, 91] on div "Acessando Câmera e Microfone..." at bounding box center [550, 230] width 1097 height 452
click at [930, 278] on link "[URL][DOMAIN_NAME]" at bounding box center [949, 273] width 112 height 12
click at [966, 325] on link "[URL][DOMAIN_NAME]" at bounding box center [949, 319] width 112 height 12
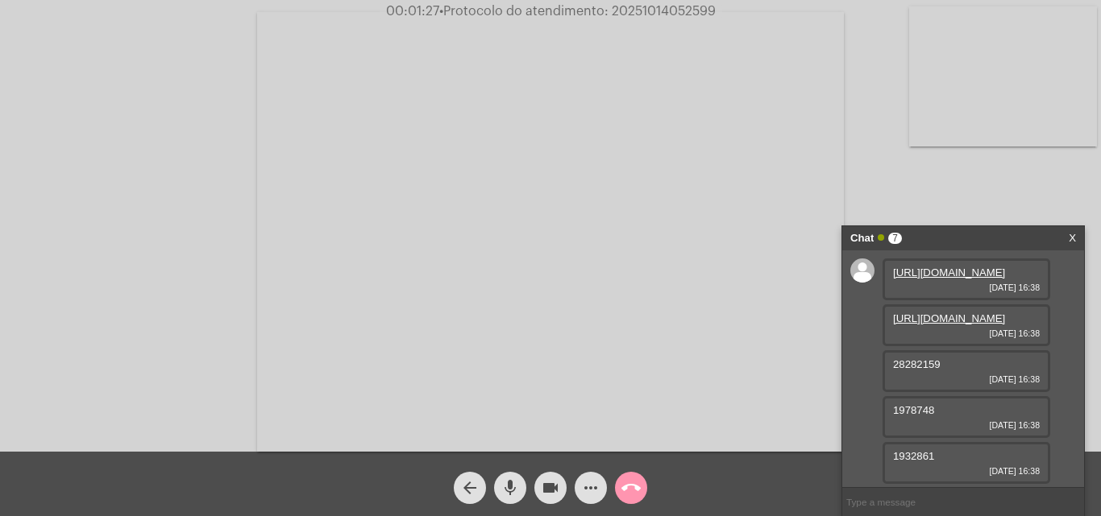
drag, startPoint x: 939, startPoint y: 277, endPoint x: 879, endPoint y: 277, distance: 60.4
click at [879, 277] on div "[URL][DOMAIN_NAME] [DATE] 16:38 [URL][DOMAIN_NAME] [DATE] 16:38 28282159 [DATE]…" at bounding box center [963, 369] width 242 height 237
click at [504, 487] on mat-icon "mic" at bounding box center [509, 488] width 19 height 19
click at [540, 483] on button "videocam" at bounding box center [550, 488] width 32 height 32
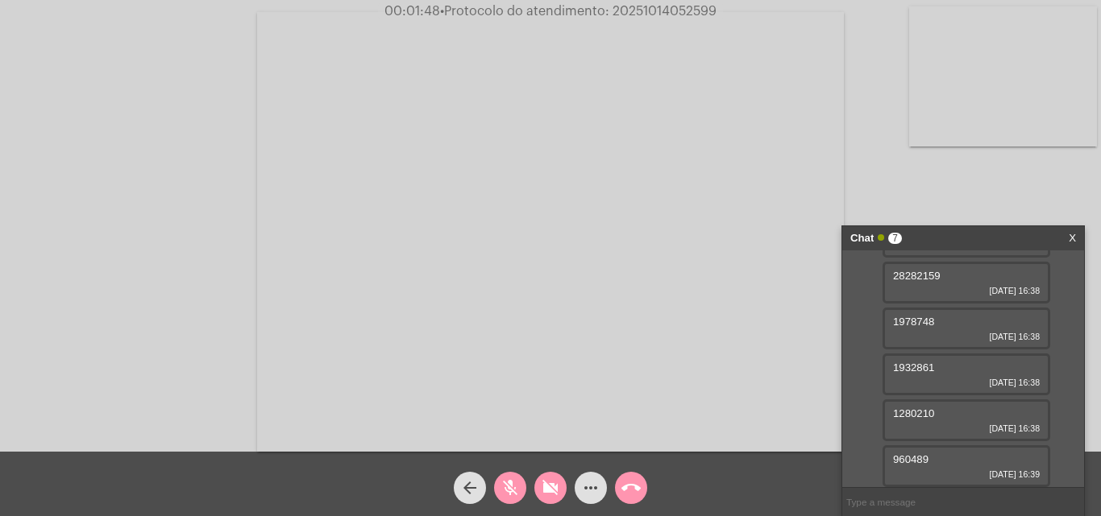
click at [953, 292] on span "[DATE] 16:38" at bounding box center [966, 291] width 147 height 10
click at [889, 273] on div "28282159 [DATE] 16:38" at bounding box center [966, 283] width 168 height 42
copy span "28282159"
click at [504, 496] on mat-icon "mic_off" at bounding box center [509, 488] width 19 height 19
click at [548, 491] on mat-icon "videocam_off" at bounding box center [550, 488] width 19 height 19
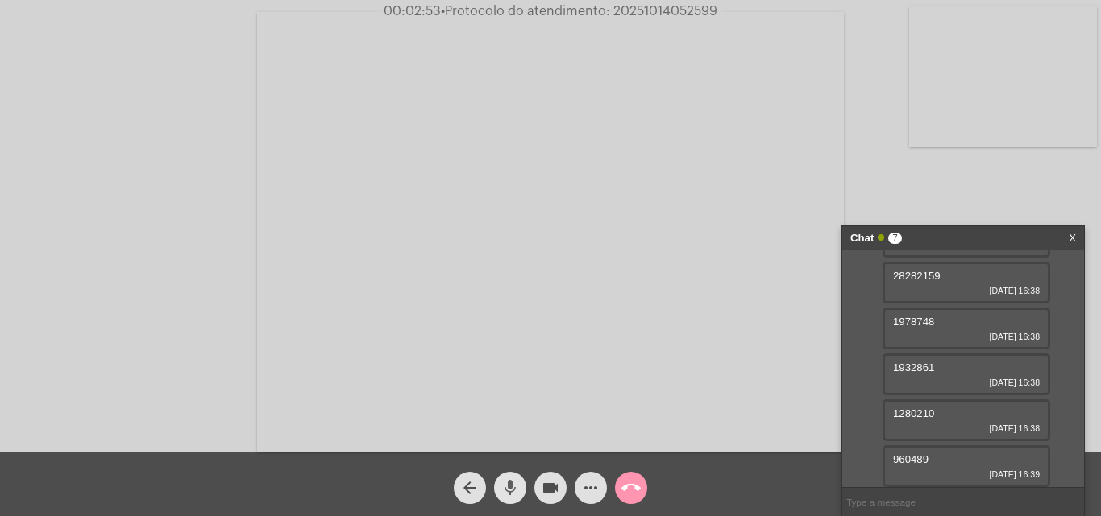
click at [512, 489] on mat-icon "mic" at bounding box center [509, 488] width 19 height 19
click at [544, 491] on mat-icon "videocam" at bounding box center [550, 488] width 19 height 19
click at [914, 508] on input "text" at bounding box center [963, 502] width 242 height 28
click at [587, 495] on mat-icon "more_horiz" at bounding box center [590, 488] width 19 height 19
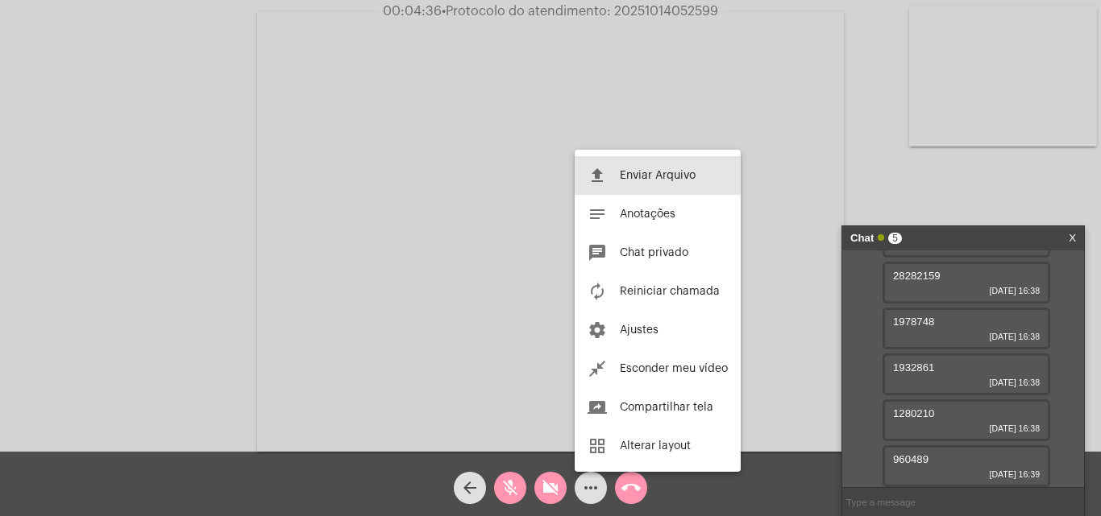
click at [633, 165] on button "file_upload Enviar Arquivo" at bounding box center [657, 175] width 166 height 39
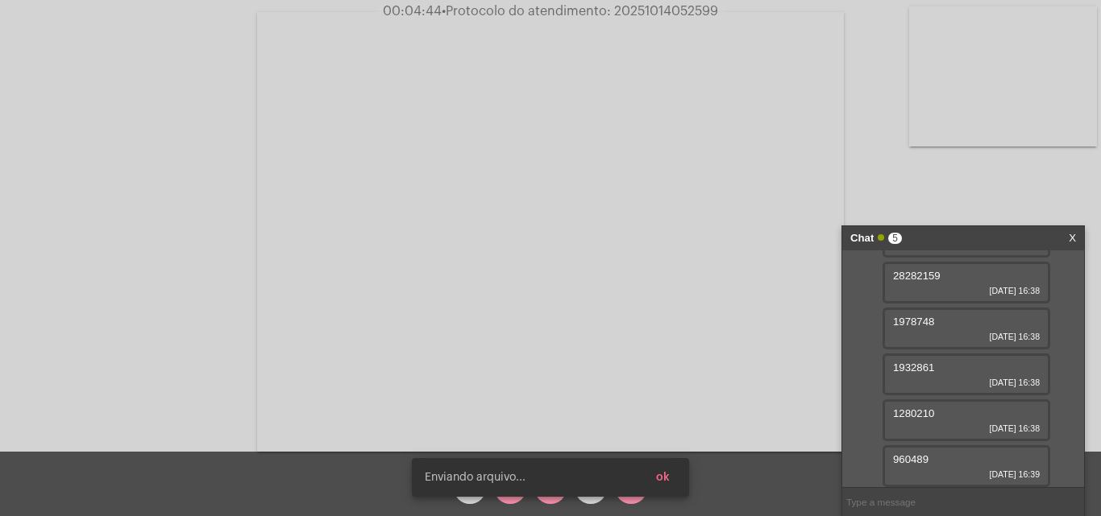
click at [928, 495] on input "text" at bounding box center [963, 502] width 242 height 28
click at [897, 396] on div "1978748 [DATE] 16:38" at bounding box center [966, 417] width 168 height 42
click at [945, 396] on div "1978748 [DATE] 16:38" at bounding box center [966, 417] width 168 height 42
click at [940, 396] on div "1978748 [DATE] 16:38" at bounding box center [966, 417] width 168 height 42
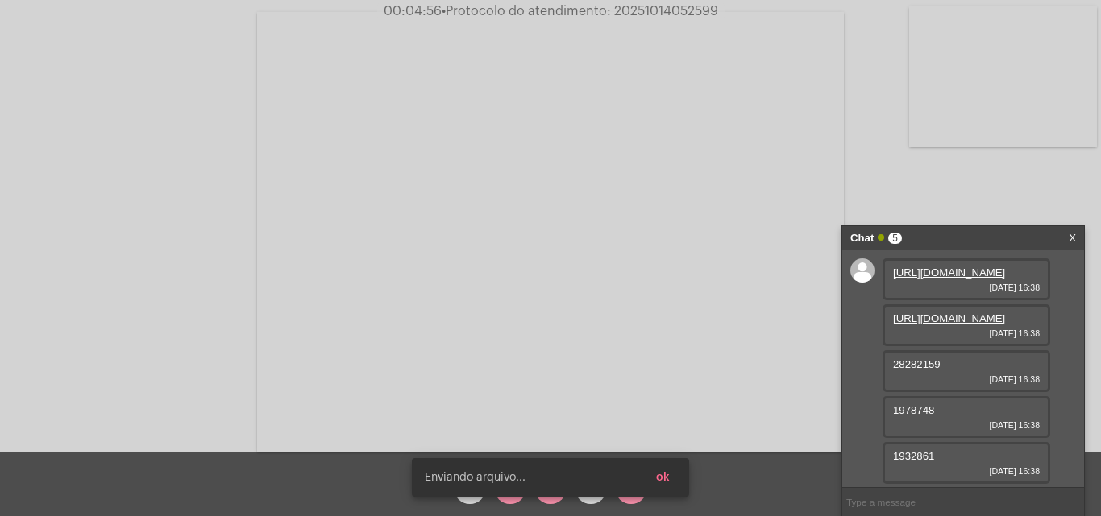
scroll to position [161, 0]
drag, startPoint x: 939, startPoint y: 323, endPoint x: 875, endPoint y: 324, distance: 63.7
click at [875, 324] on div "[URL][DOMAIN_NAME] [DATE] 16:38 [URL][DOMAIN_NAME] [DATE] 16:38 28282159 [DATE]…" at bounding box center [963, 369] width 242 height 237
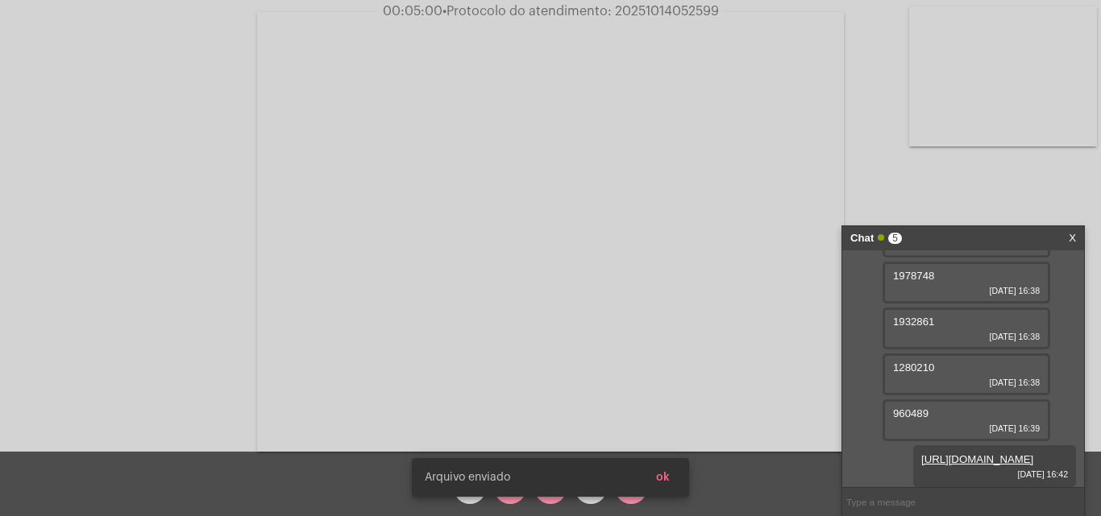
scroll to position [243, 0]
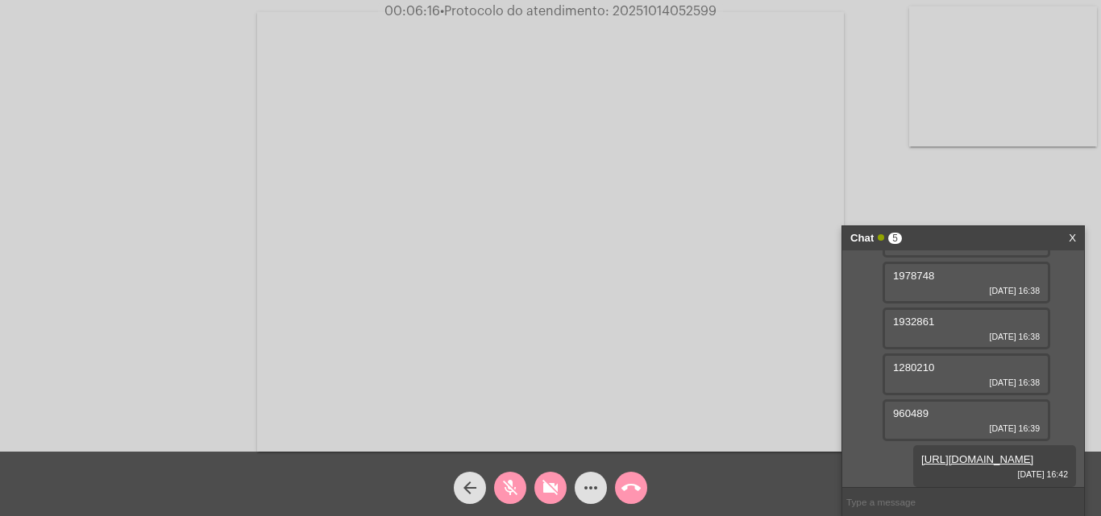
click at [597, 478] on span "more_horiz" at bounding box center [590, 488] width 19 height 32
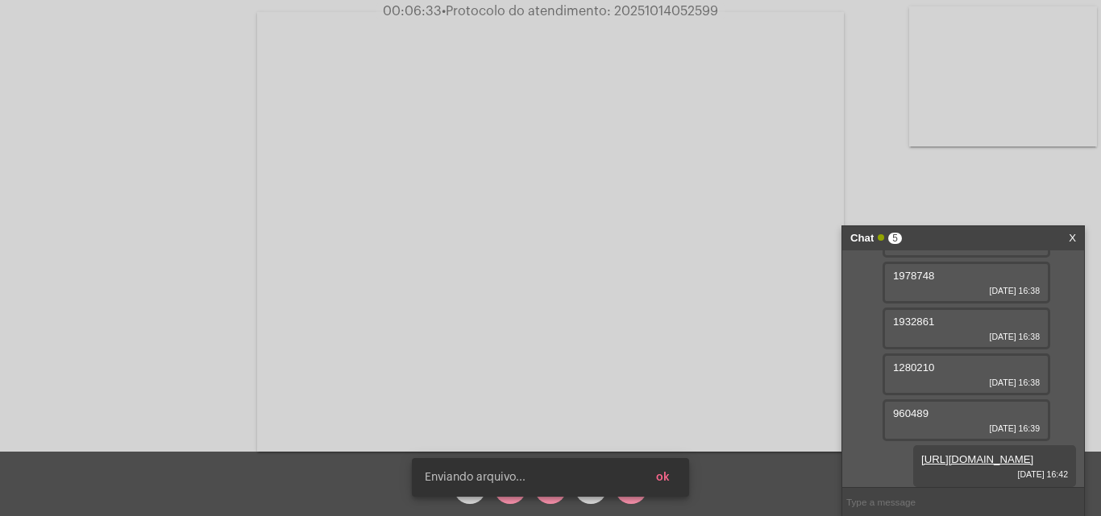
drag, startPoint x: 942, startPoint y: 372, endPoint x: 893, endPoint y: 370, distance: 49.2
click at [893, 350] on div "1932861 [DATE] 16:38" at bounding box center [966, 329] width 168 height 42
copy span "1932861"
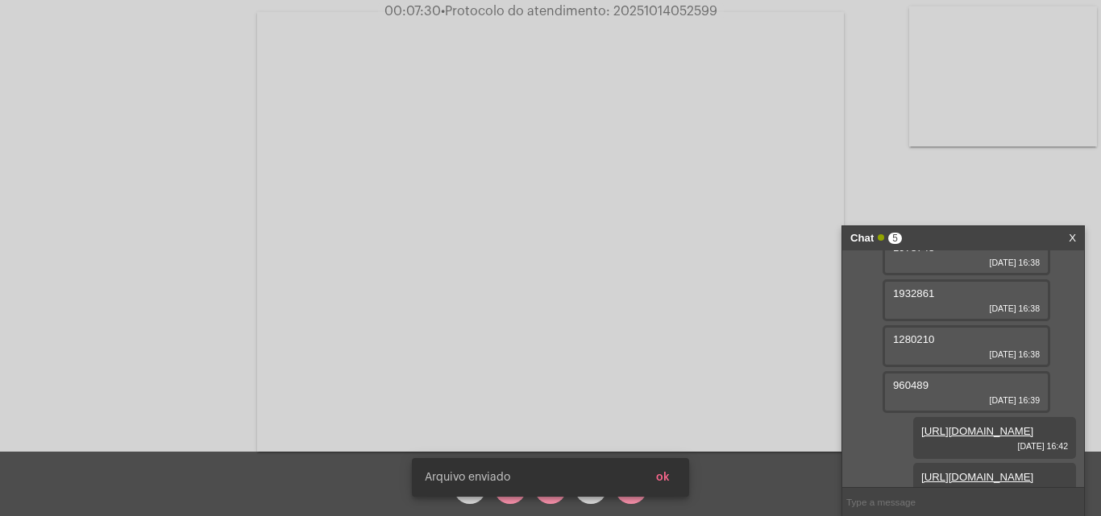
click at [670, 472] on button "ok" at bounding box center [662, 477] width 39 height 29
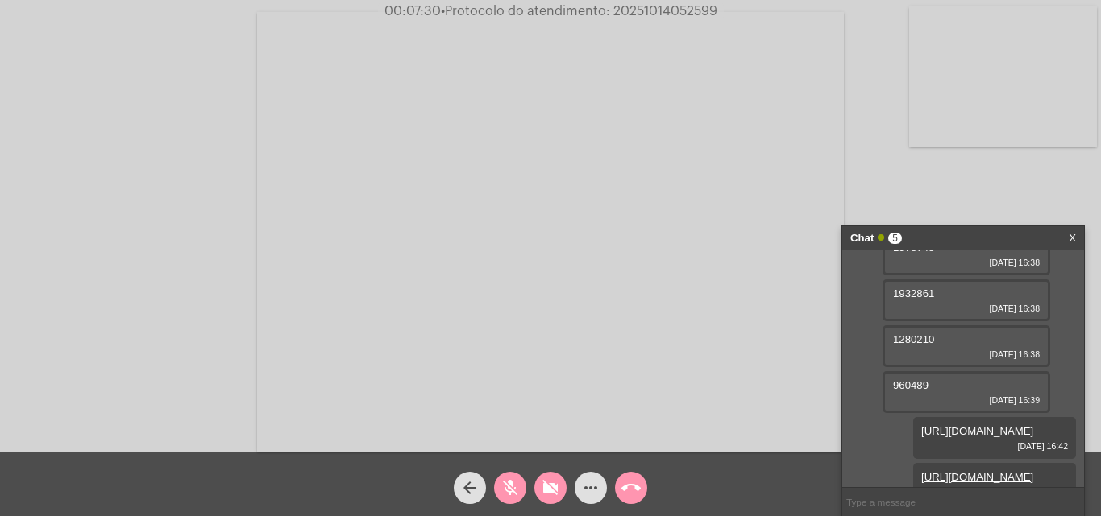
click at [541, 485] on mat-icon "videocam_off" at bounding box center [550, 488] width 19 height 19
click at [523, 485] on button "mic_off" at bounding box center [510, 488] width 32 height 32
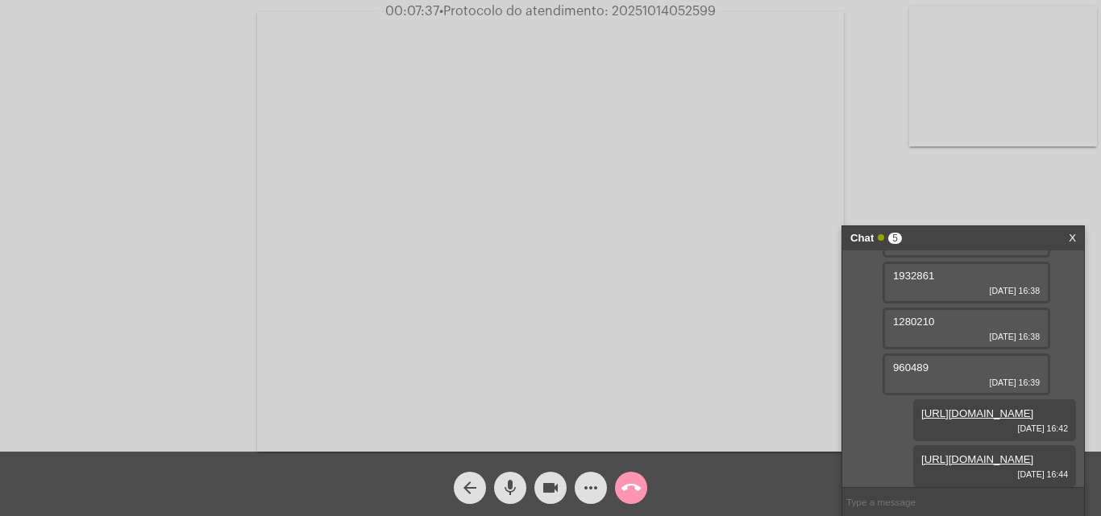
click at [889, 383] on div "[URL][DOMAIN_NAME] [DATE] 16:38 [URL][DOMAIN_NAME] [DATE] 16:38 28282159 [DATE]…" at bounding box center [963, 369] width 242 height 237
drag, startPoint x: 927, startPoint y: 319, endPoint x: 885, endPoint y: 319, distance: 41.1
click at [885, 258] on div "1978748 [DATE] 16:38" at bounding box center [966, 237] width 168 height 42
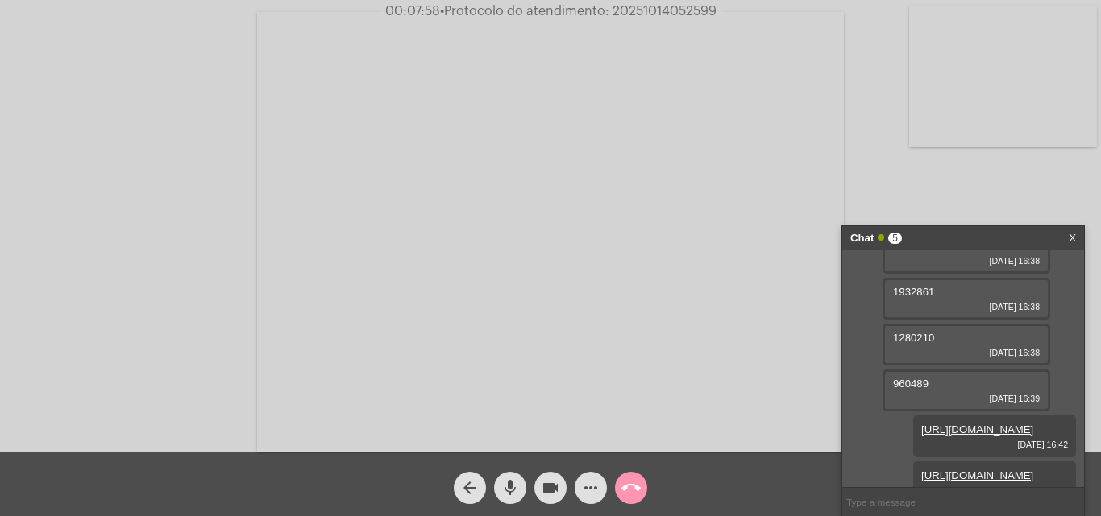
click at [523, 484] on button "mic" at bounding box center [510, 488] width 32 height 32
click at [553, 484] on mat-icon "videocam" at bounding box center [550, 488] width 19 height 19
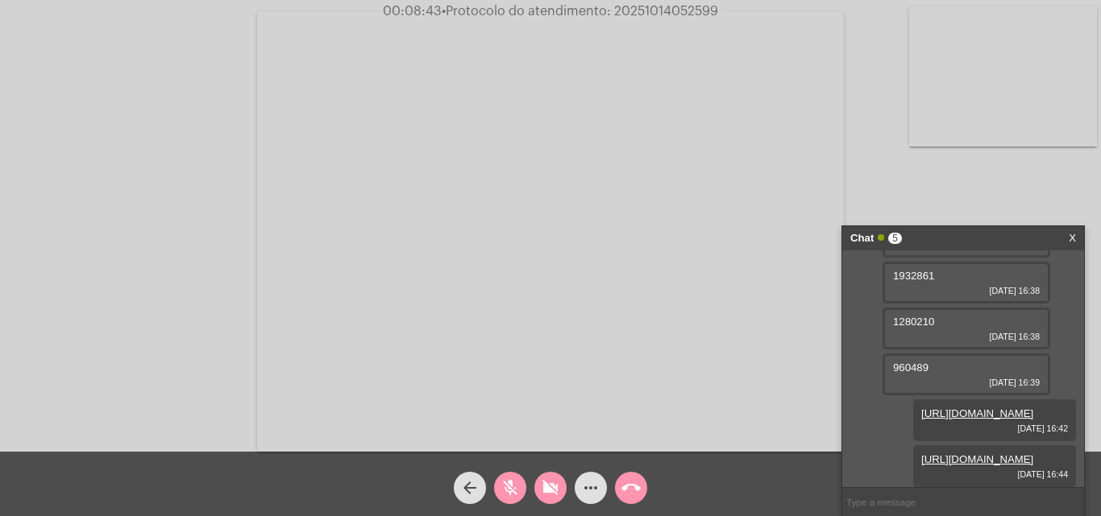
scroll to position [245, 0]
click at [546, 488] on mat-icon "videocam_off" at bounding box center [550, 488] width 19 height 19
click at [523, 491] on button "mic_off" at bounding box center [510, 488] width 32 height 32
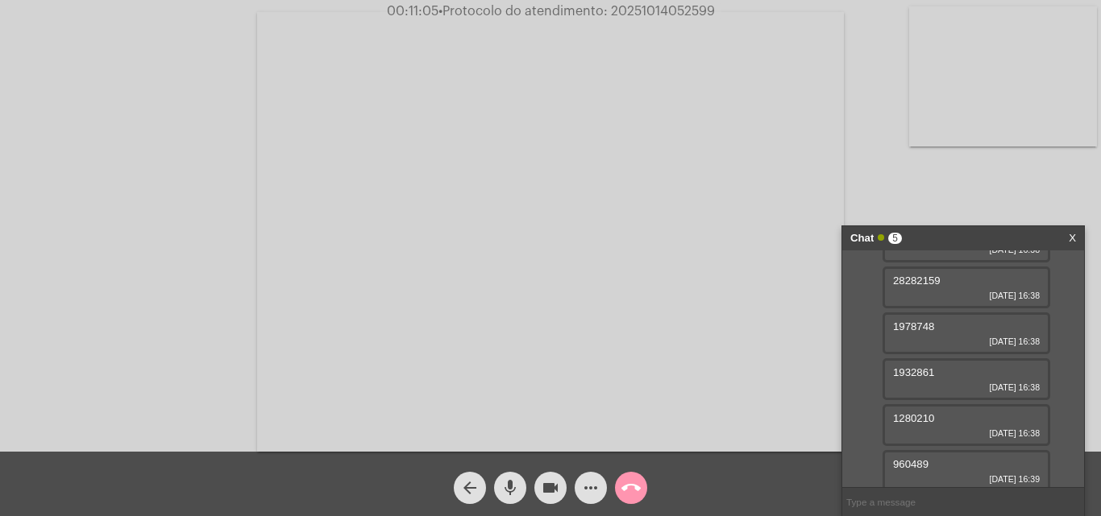
scroll to position [164, 0]
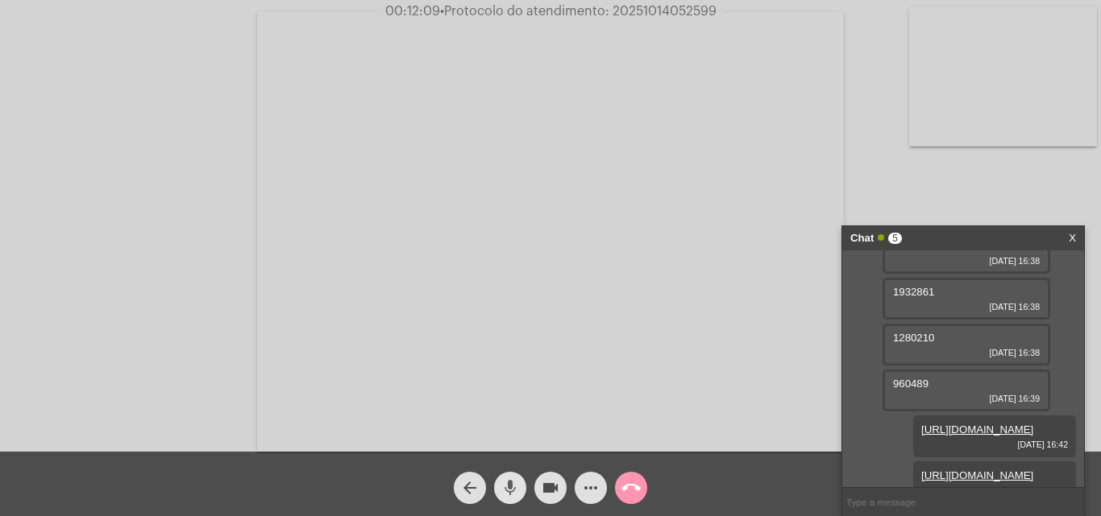
click at [503, 485] on mat-icon "mic" at bounding box center [509, 488] width 19 height 19
click at [549, 490] on mat-icon "videocam" at bounding box center [550, 488] width 19 height 19
click at [510, 484] on mat-icon "mic_off" at bounding box center [509, 488] width 19 height 19
click at [541, 487] on mat-icon "videocam_off" at bounding box center [550, 488] width 19 height 19
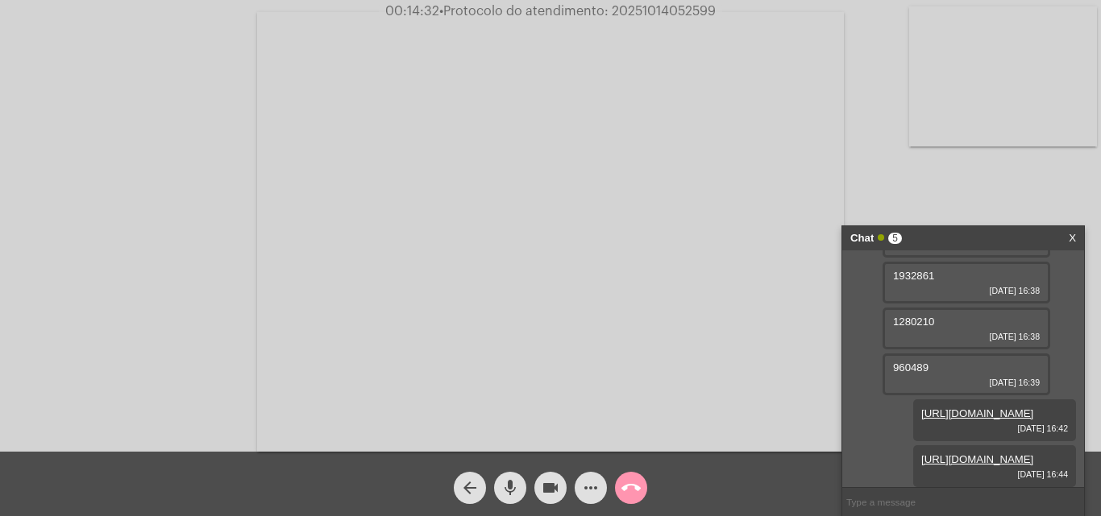
click at [553, 481] on mat-icon "videocam" at bounding box center [550, 488] width 19 height 19
click at [510, 486] on mat-icon "mic" at bounding box center [509, 488] width 19 height 19
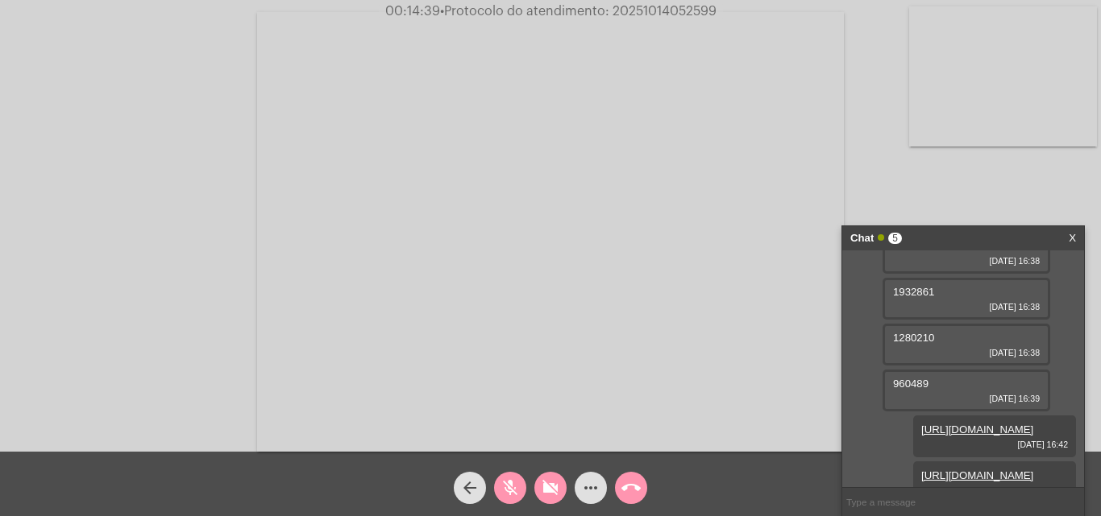
drag, startPoint x: 937, startPoint y: 404, endPoint x: 894, endPoint y: 406, distance: 42.8
click at [894, 366] on div "1280210 [DATE] 16:38" at bounding box center [966, 345] width 168 height 42
copy span "1280210"
click at [584, 490] on mat-icon "more_horiz" at bounding box center [590, 488] width 19 height 19
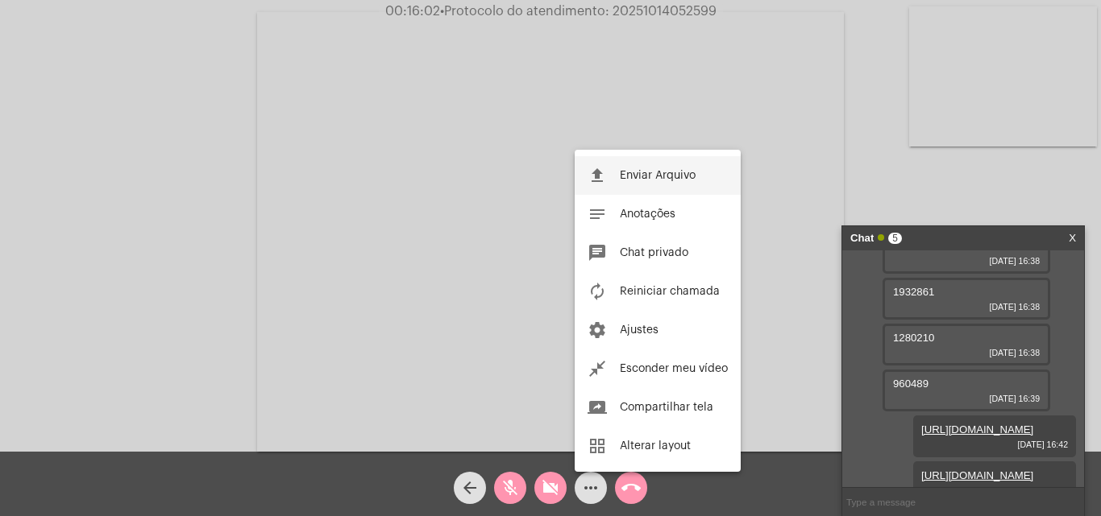
click at [611, 181] on button "file_upload Enviar Arquivo" at bounding box center [657, 175] width 166 height 39
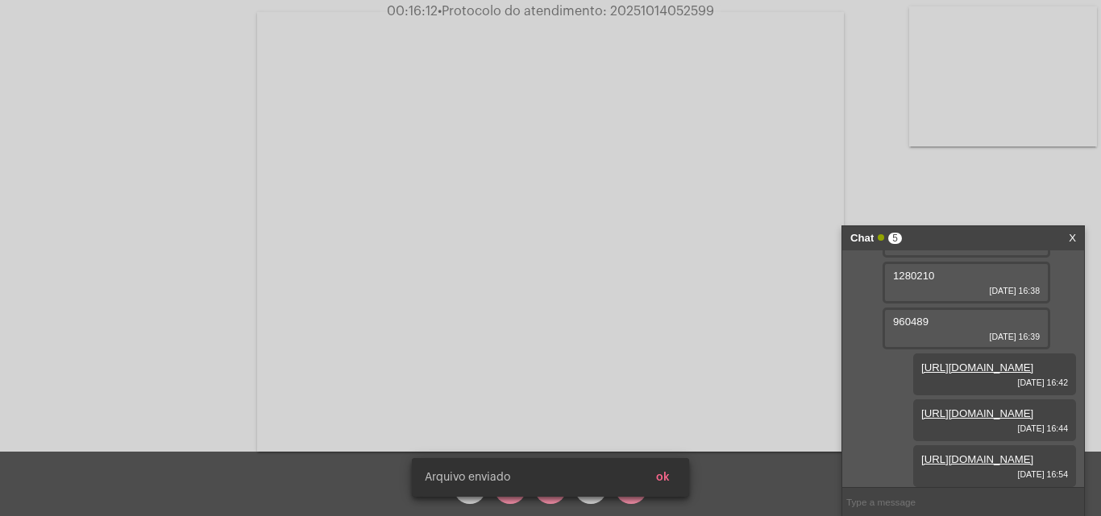
scroll to position [325, 0]
drag, startPoint x: 943, startPoint y: 285, endPoint x: 887, endPoint y: 293, distance: 56.2
click at [887, 293] on div "[URL][DOMAIN_NAME] [DATE] 16:38 [URL][DOMAIN_NAME] [DATE] 16:38 28282159 [DATE]…" at bounding box center [963, 369] width 242 height 237
click at [873, 388] on div "[URL][DOMAIN_NAME] [DATE] 16:38 [URL][DOMAIN_NAME] [DATE] 16:38 28282159 [DATE]…" at bounding box center [963, 369] width 242 height 237
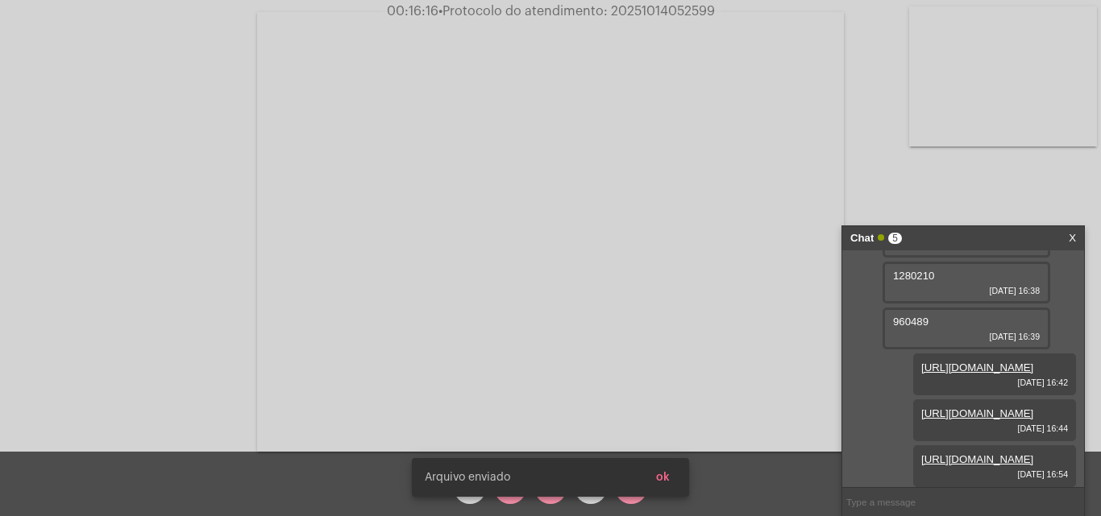
click at [895, 350] on div "960489 [DATE] 16:39" at bounding box center [966, 329] width 168 height 42
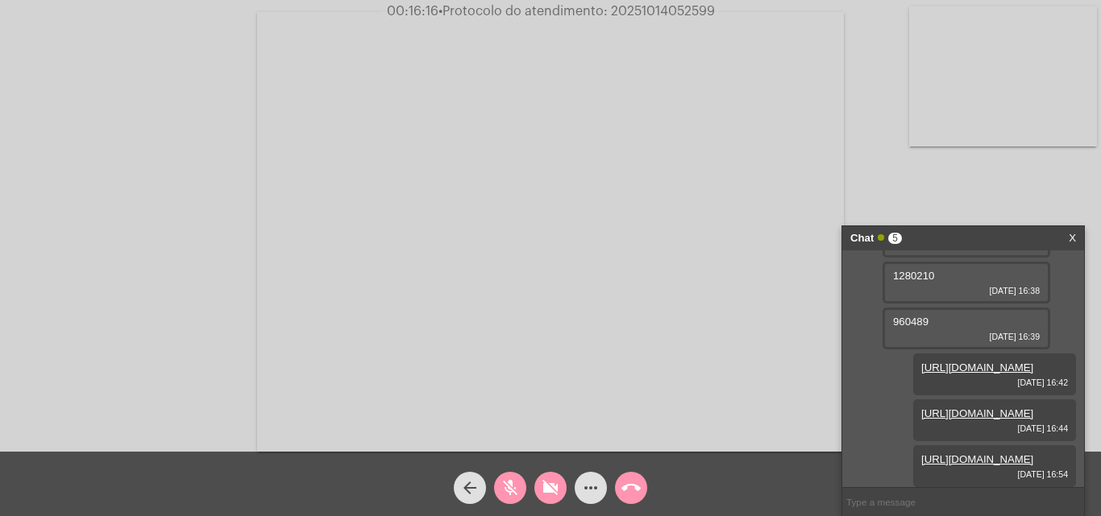
scroll to position [247, 0]
copy span "960489"
click at [508, 490] on mat-icon "mic_off" at bounding box center [509, 488] width 19 height 19
click at [558, 481] on mat-icon "videocam_off" at bounding box center [550, 488] width 19 height 19
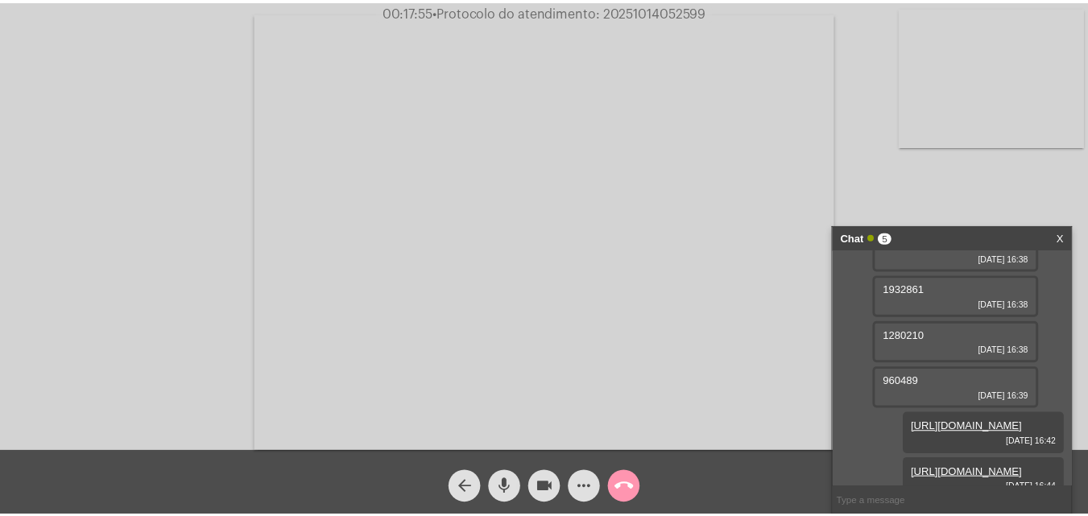
scroll to position [408, 0]
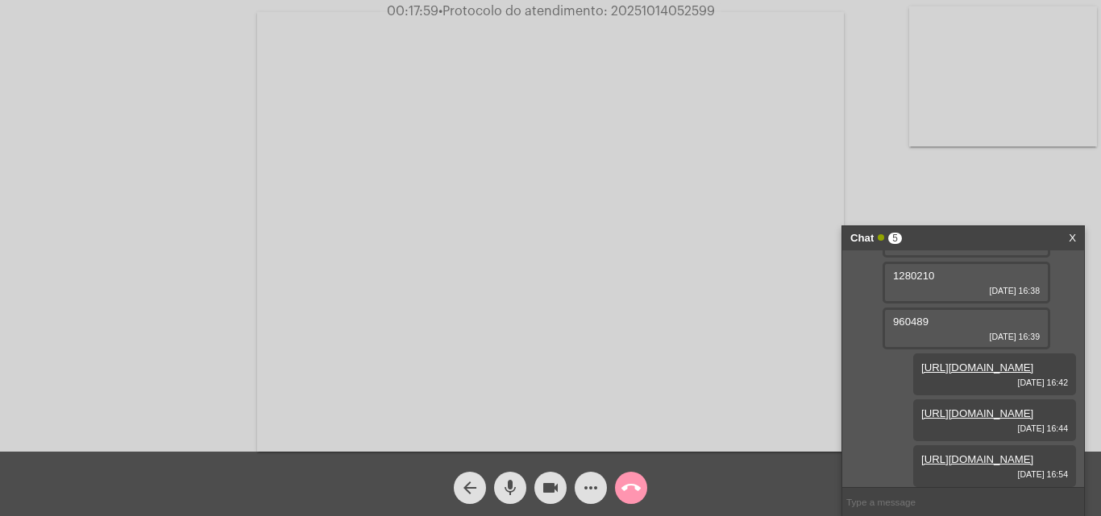
click at [616, 491] on button "call_end" at bounding box center [631, 488] width 32 height 32
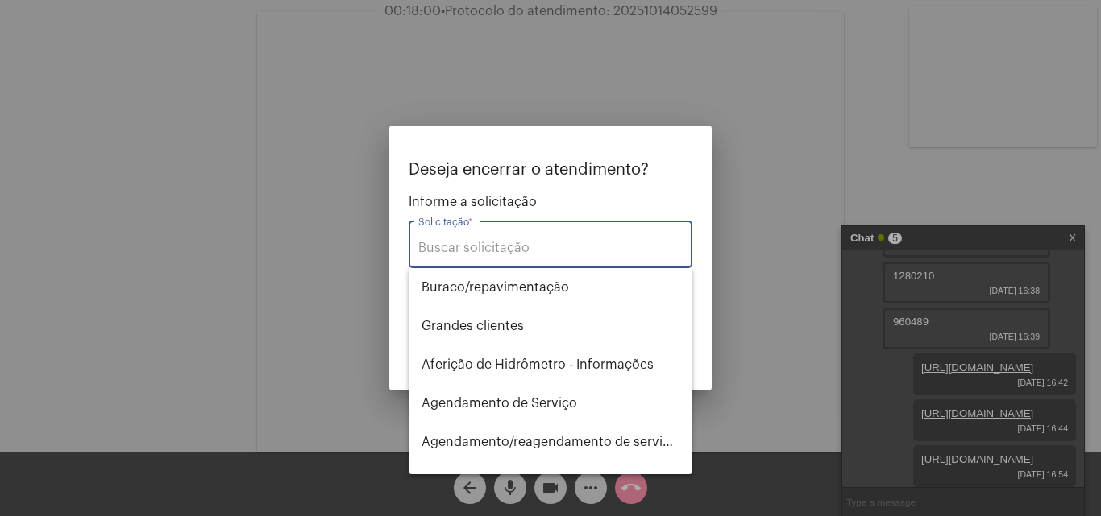
click at [585, 244] on input "Solicitação *" at bounding box center [550, 248] width 264 height 15
type input "i"
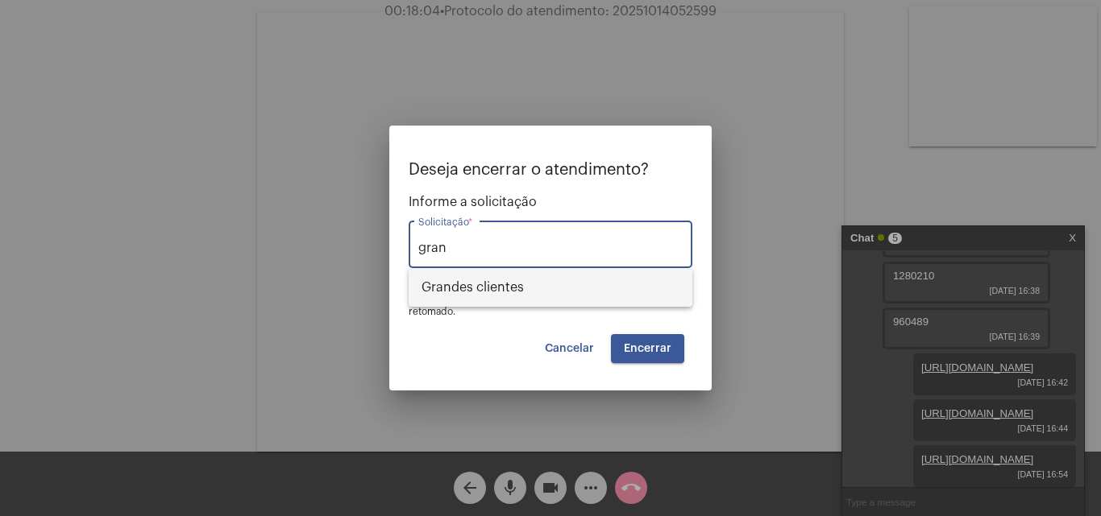
click at [573, 272] on span "⁠Grandes clientes" at bounding box center [550, 287] width 258 height 39
type input "⁠Grandes clientes"
click at [681, 347] on button "Encerrar" at bounding box center [647, 348] width 73 height 29
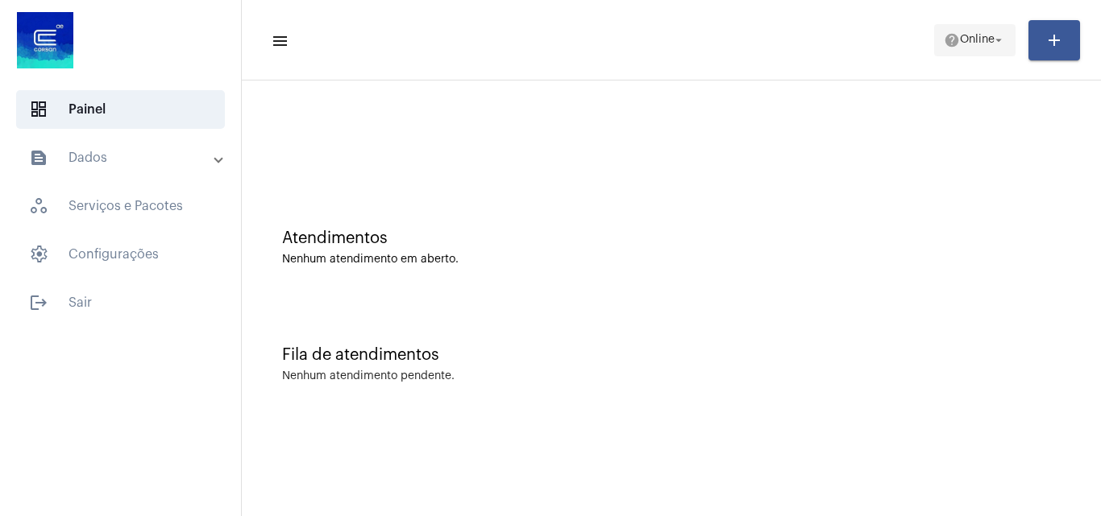
click at [960, 43] on span "Online" at bounding box center [977, 40] width 35 height 11
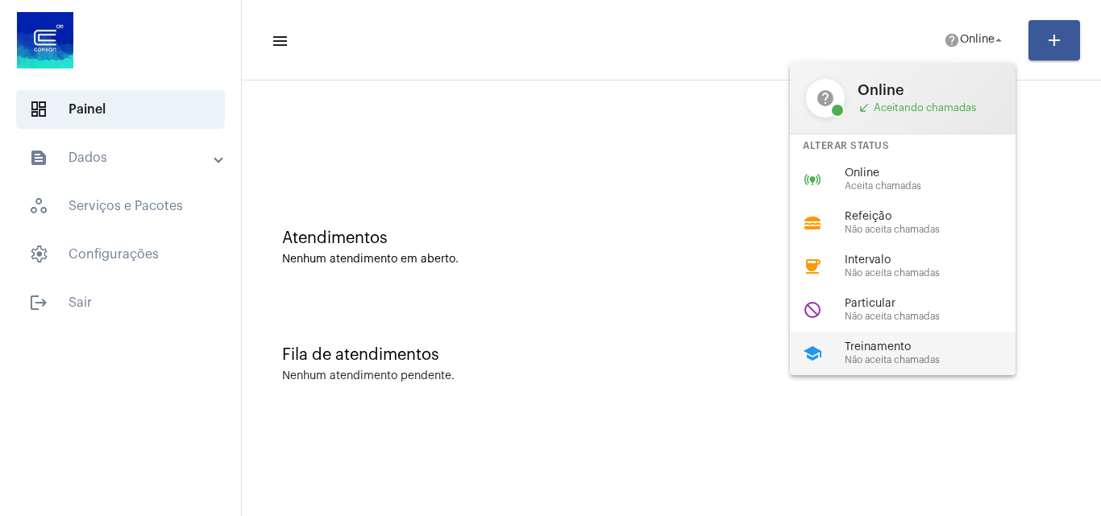
click at [931, 363] on span "Não aceita chamadas" at bounding box center [936, 360] width 184 height 10
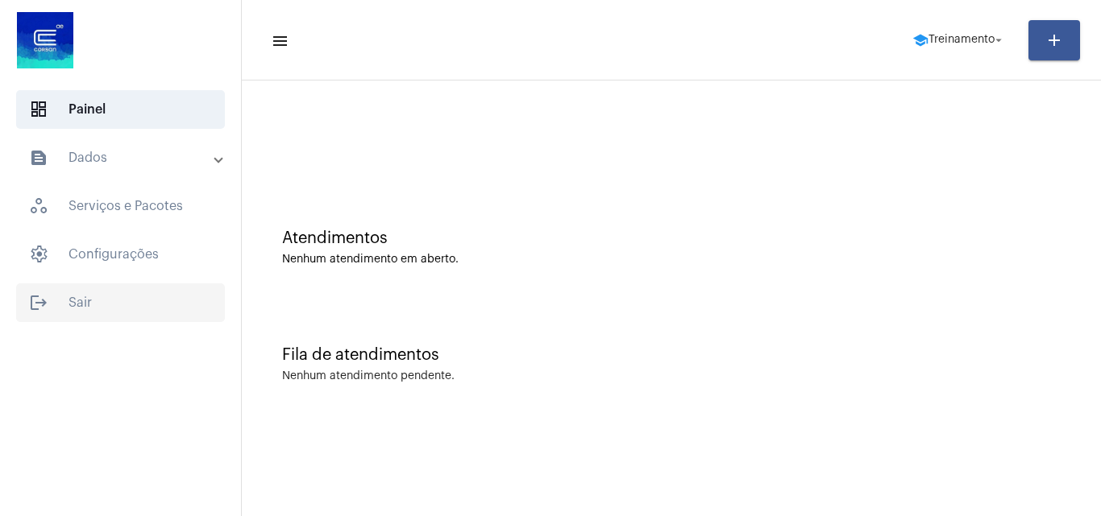
click at [177, 290] on span "logout Sair" at bounding box center [120, 303] width 209 height 39
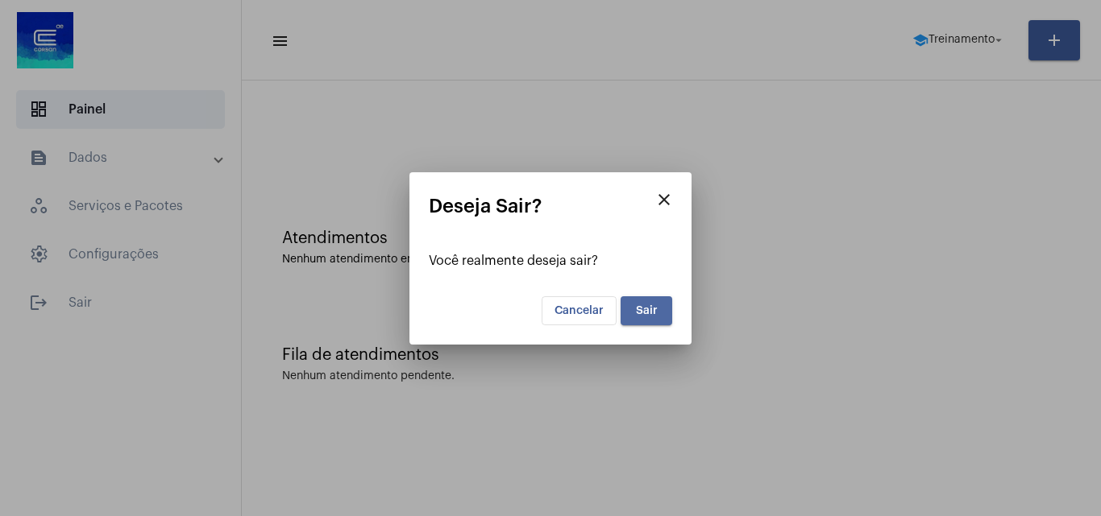
click at [628, 318] on button "Sair" at bounding box center [646, 310] width 52 height 29
